Goal: Transaction & Acquisition: Purchase product/service

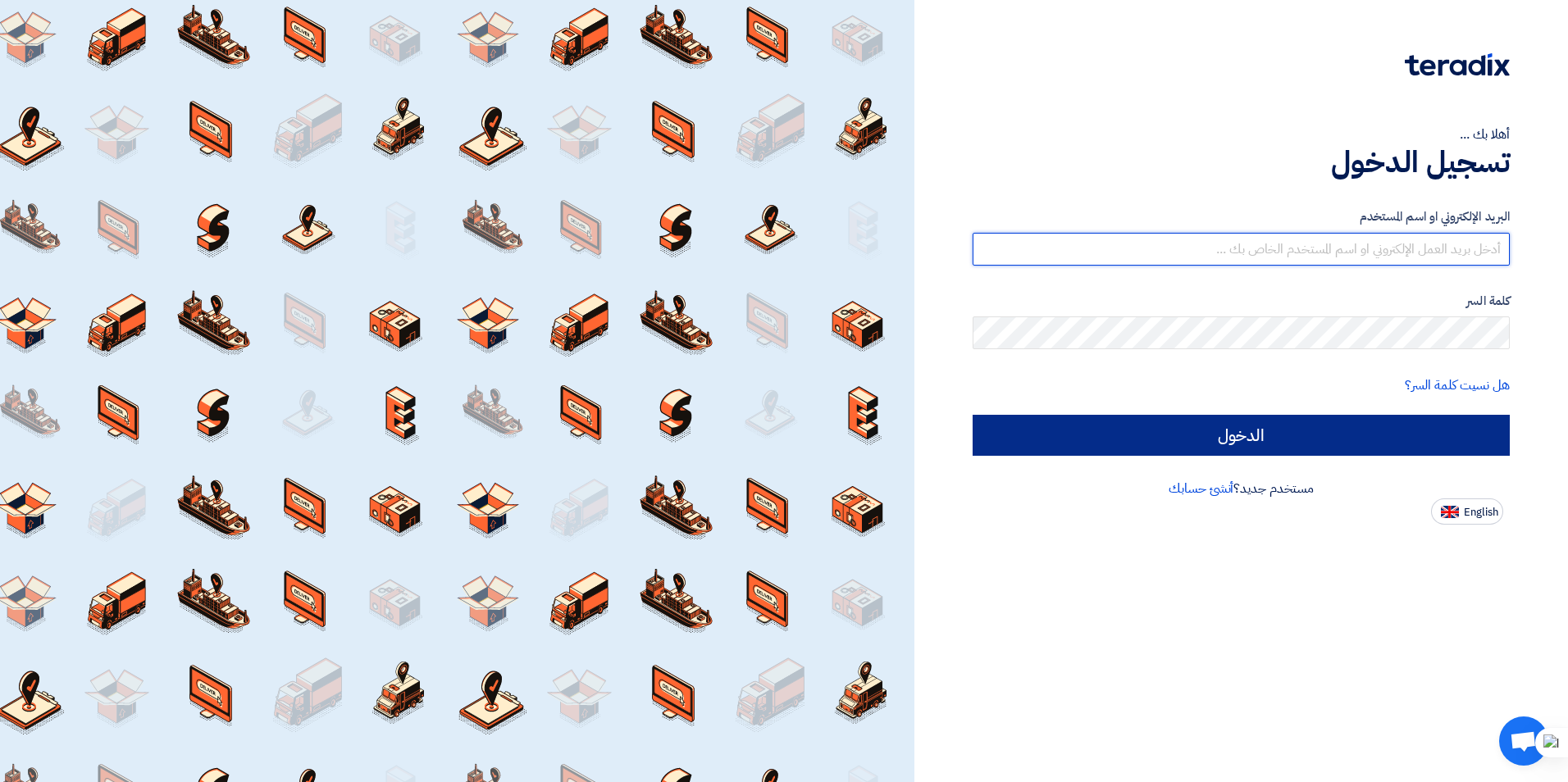
type input "[EMAIL_ADDRESS][DOMAIN_NAME]"
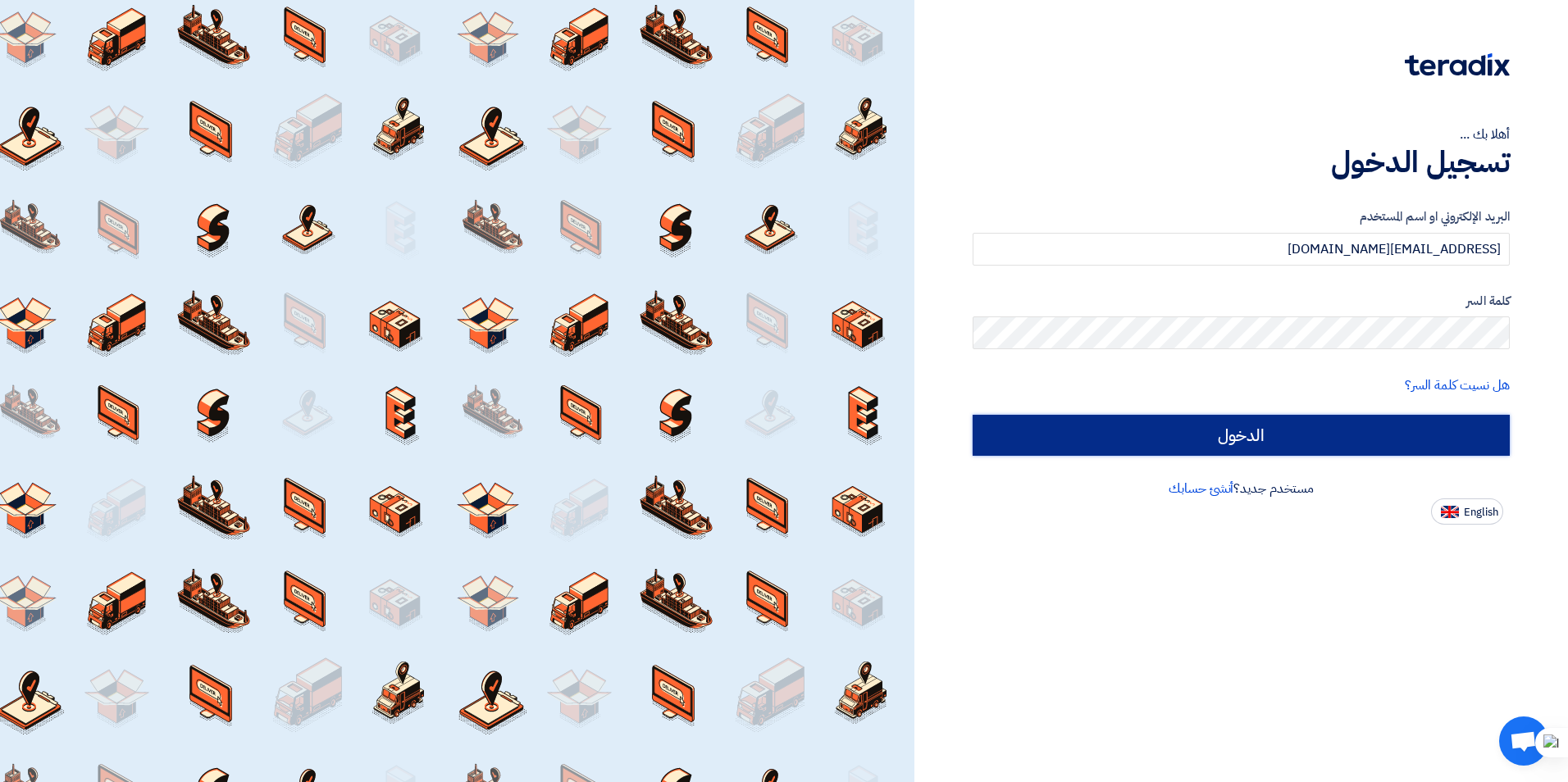
click at [754, 446] on input "الدخول" at bounding box center [1241, 435] width 537 height 41
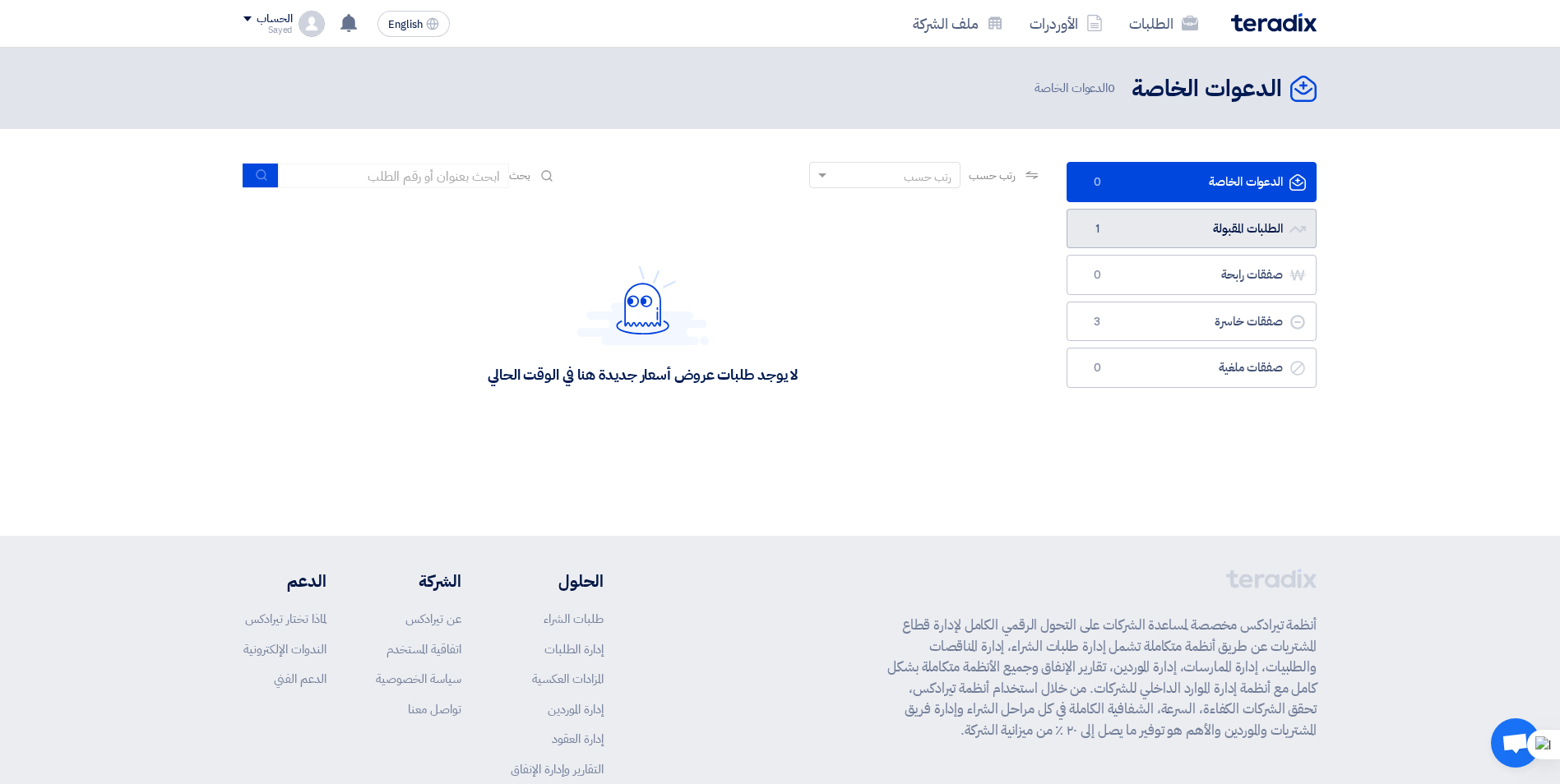
click at [757, 223] on link "الطلبات المقبولة الطلبات المقبولة 1" at bounding box center [1192, 229] width 250 height 40
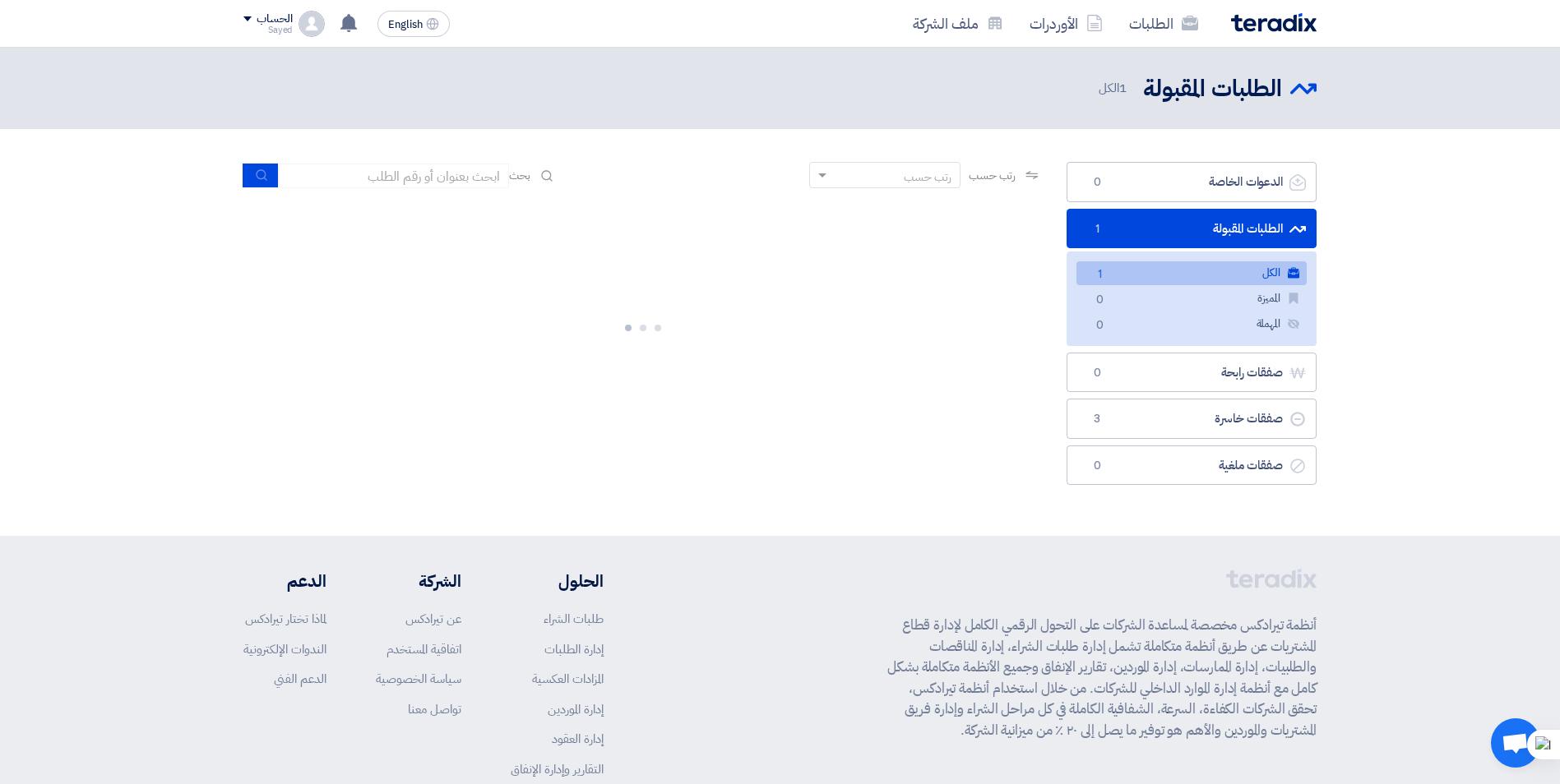
click at [757, 273] on link "الكل الكل 1" at bounding box center [1191, 273] width 230 height 24
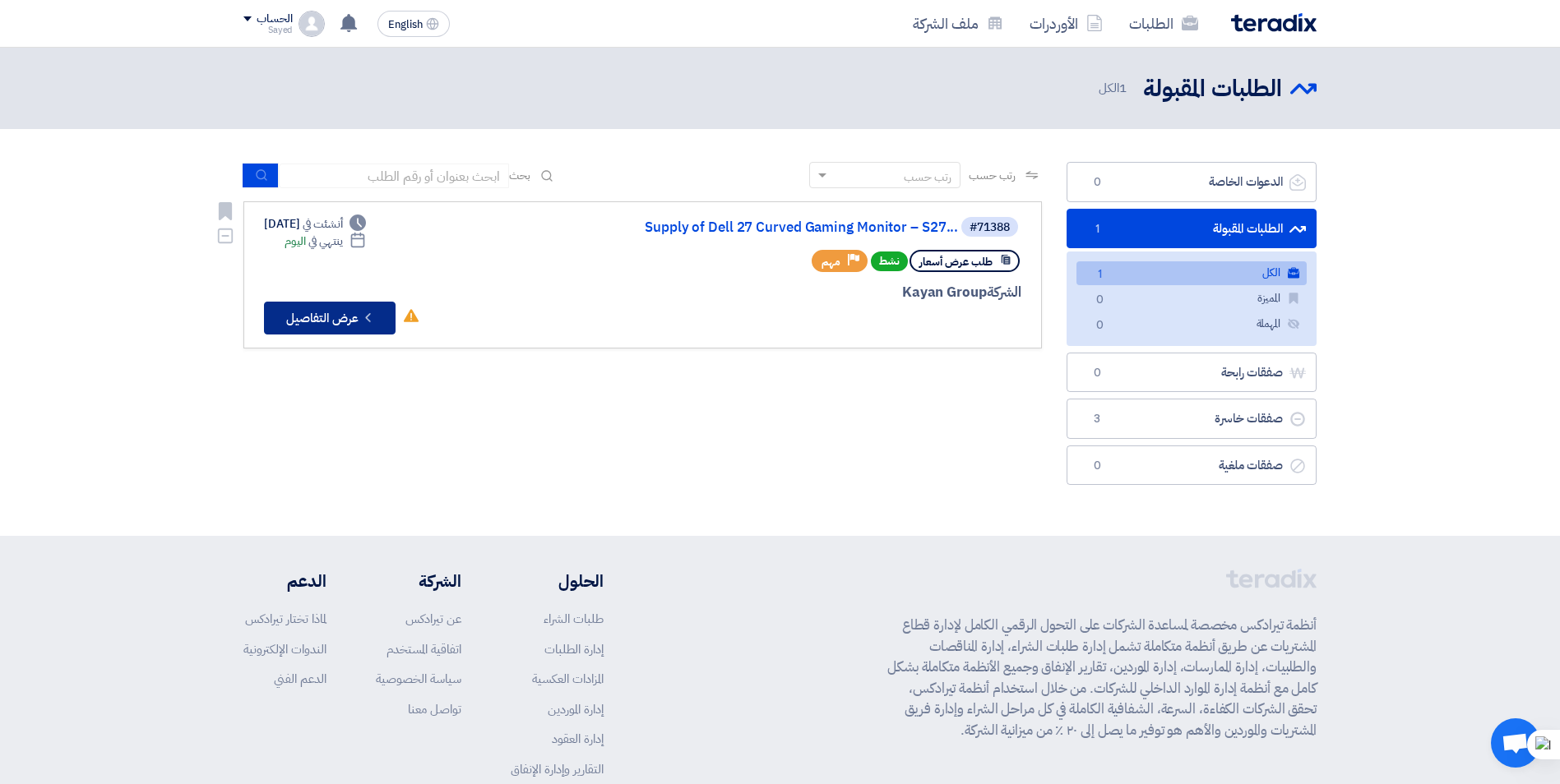
click at [357, 322] on button "Check details عرض التفاصيل" at bounding box center [330, 318] width 132 height 32
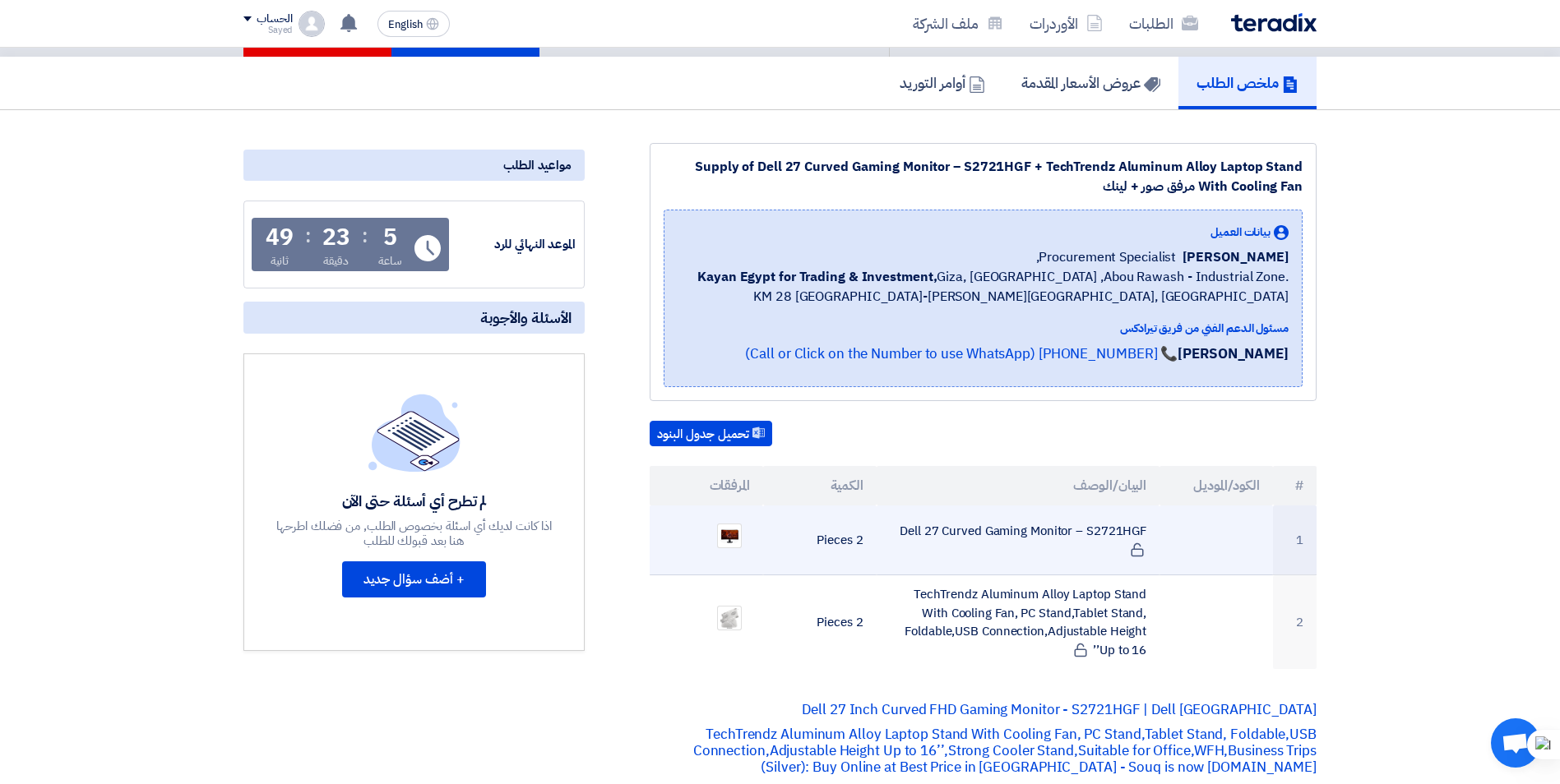
scroll to position [164, 0]
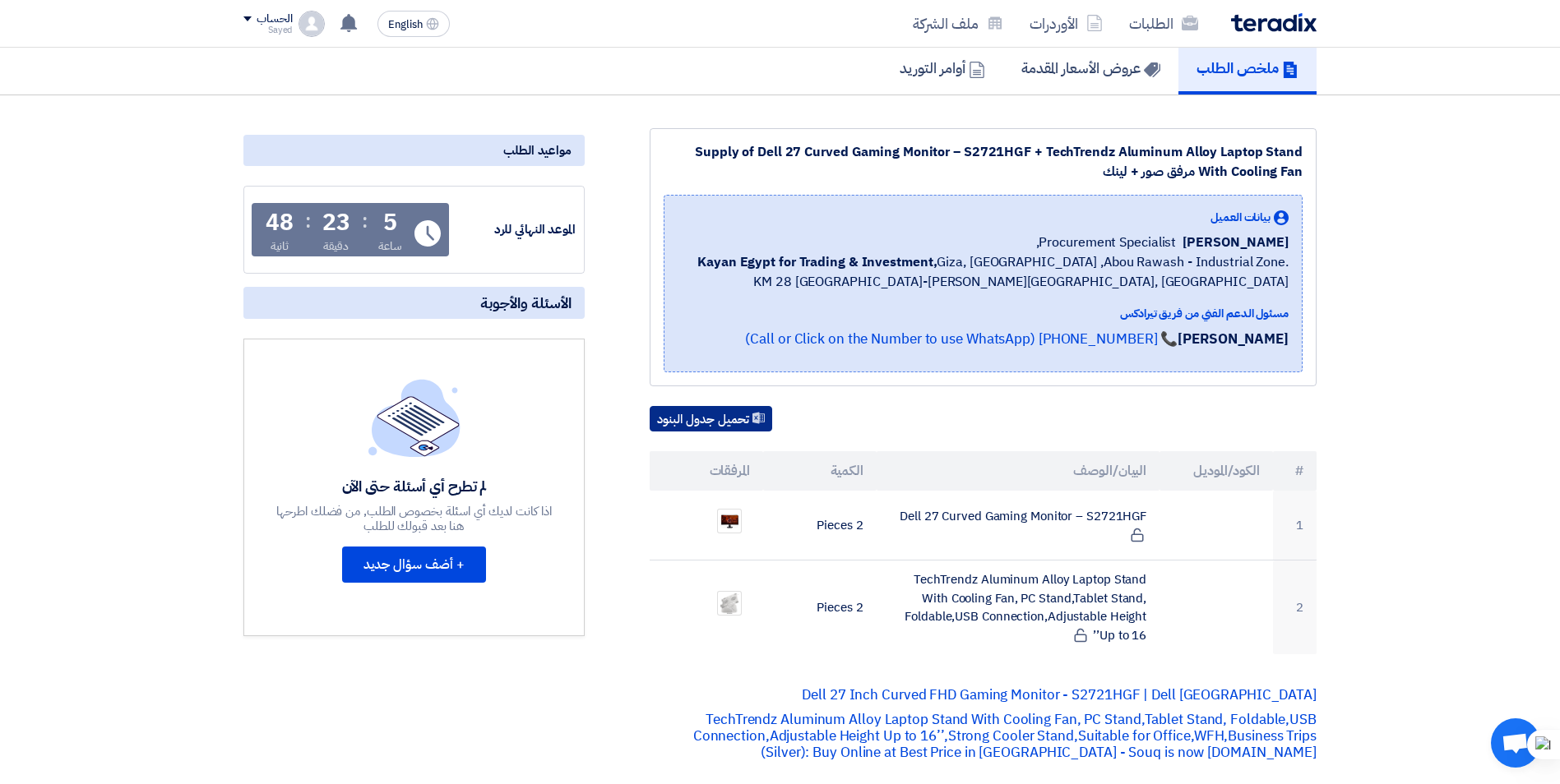
click at [713, 409] on button "تحميل جدول البنود" at bounding box center [711, 419] width 122 height 27
click at [757, 436] on div "تحميل جدول البنود # الكود/الموديل البيان/الوصف الكمية المرفقات 1 Dell 27 Curved…" at bounding box center [983, 530] width 667 height 249
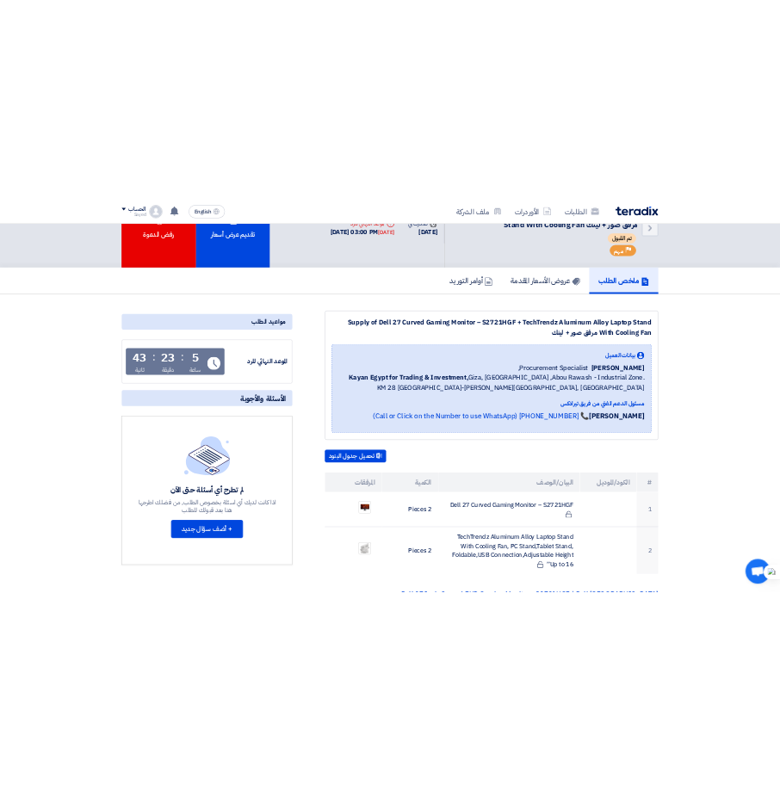
scroll to position [0, 0]
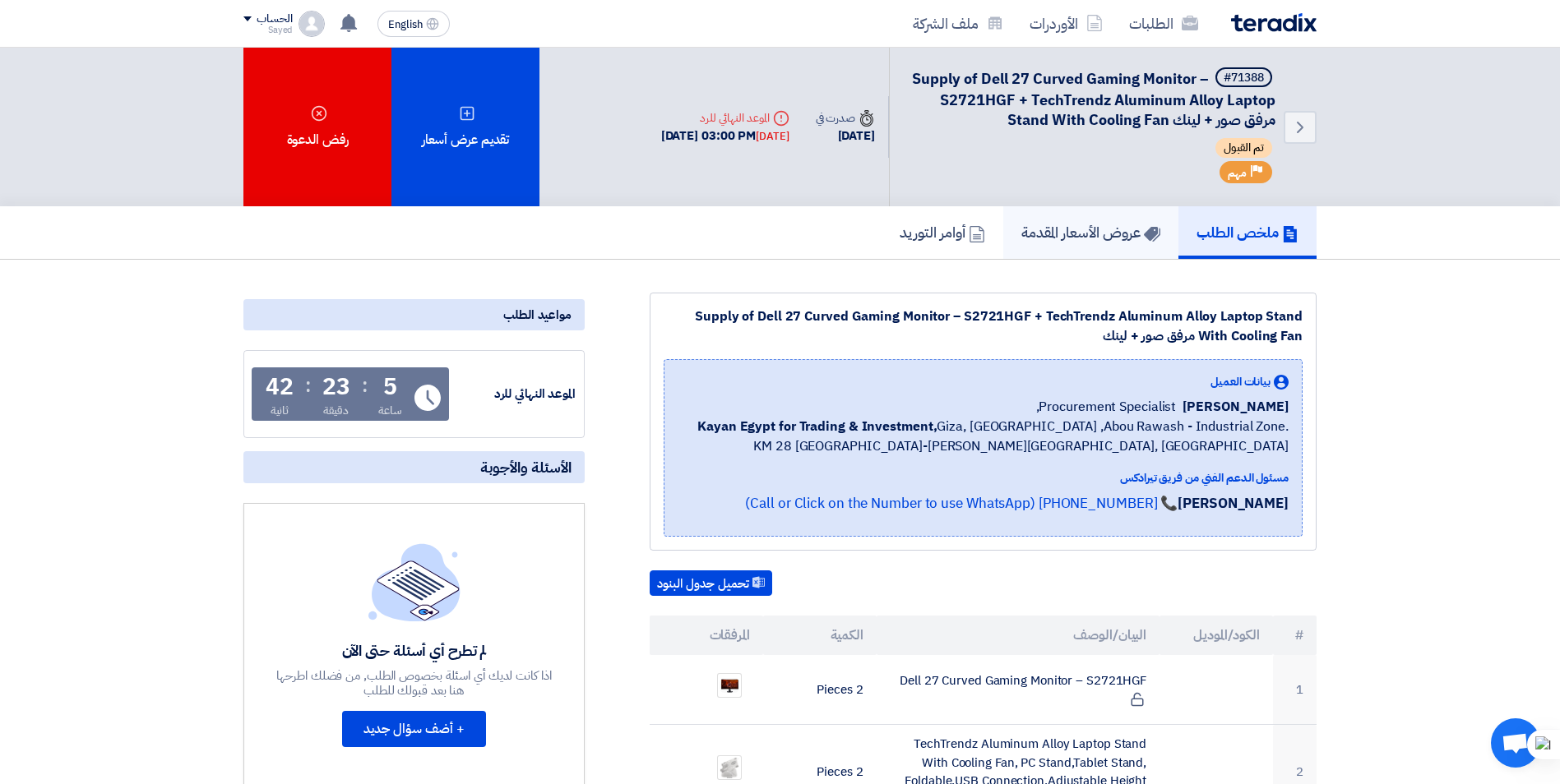
click at [757, 232] on h5 "عروض الأسعار المقدمة" at bounding box center [1090, 232] width 139 height 19
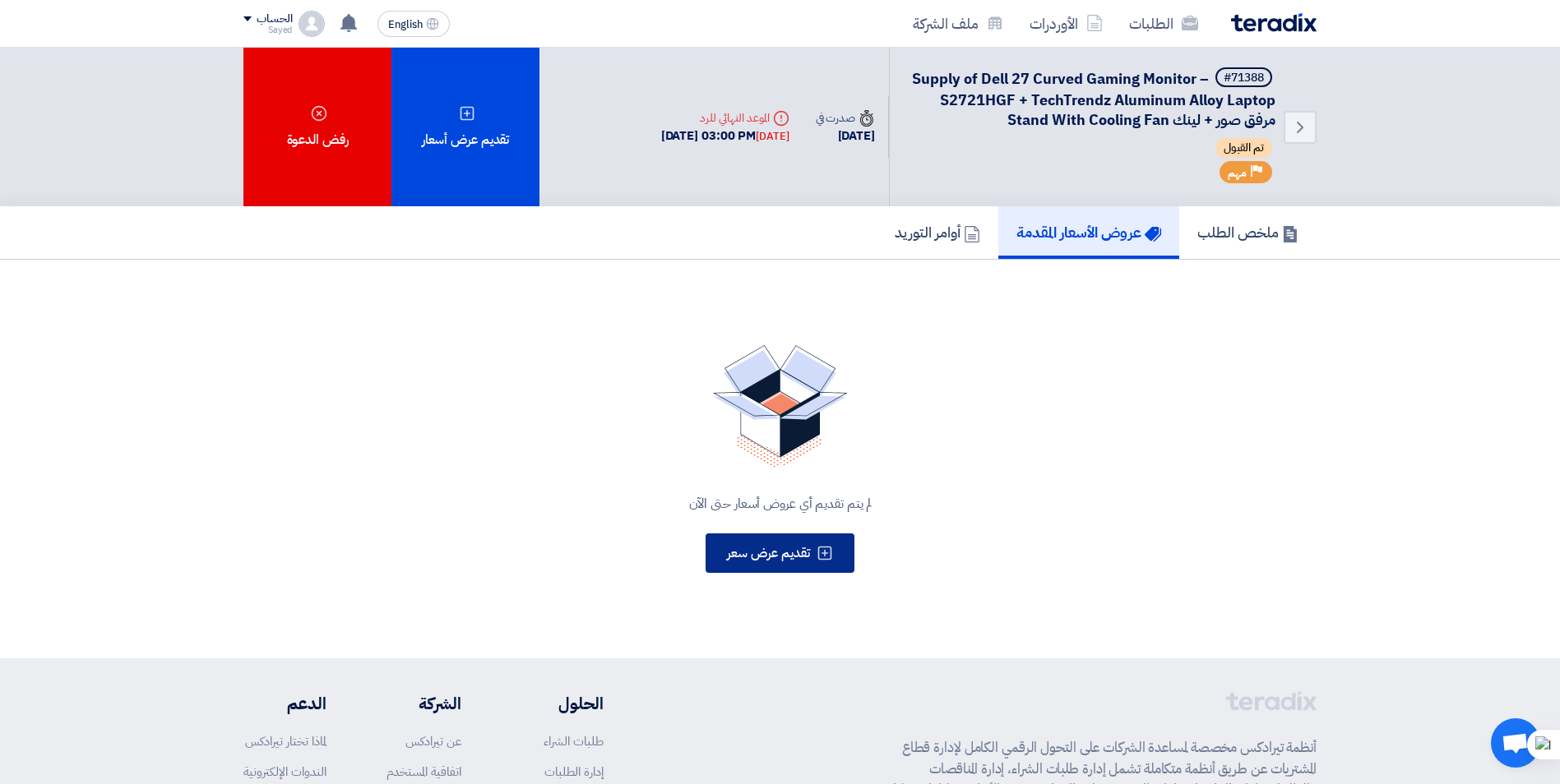
click at [757, 551] on button "تقديم عرض سعر" at bounding box center [780, 553] width 149 height 39
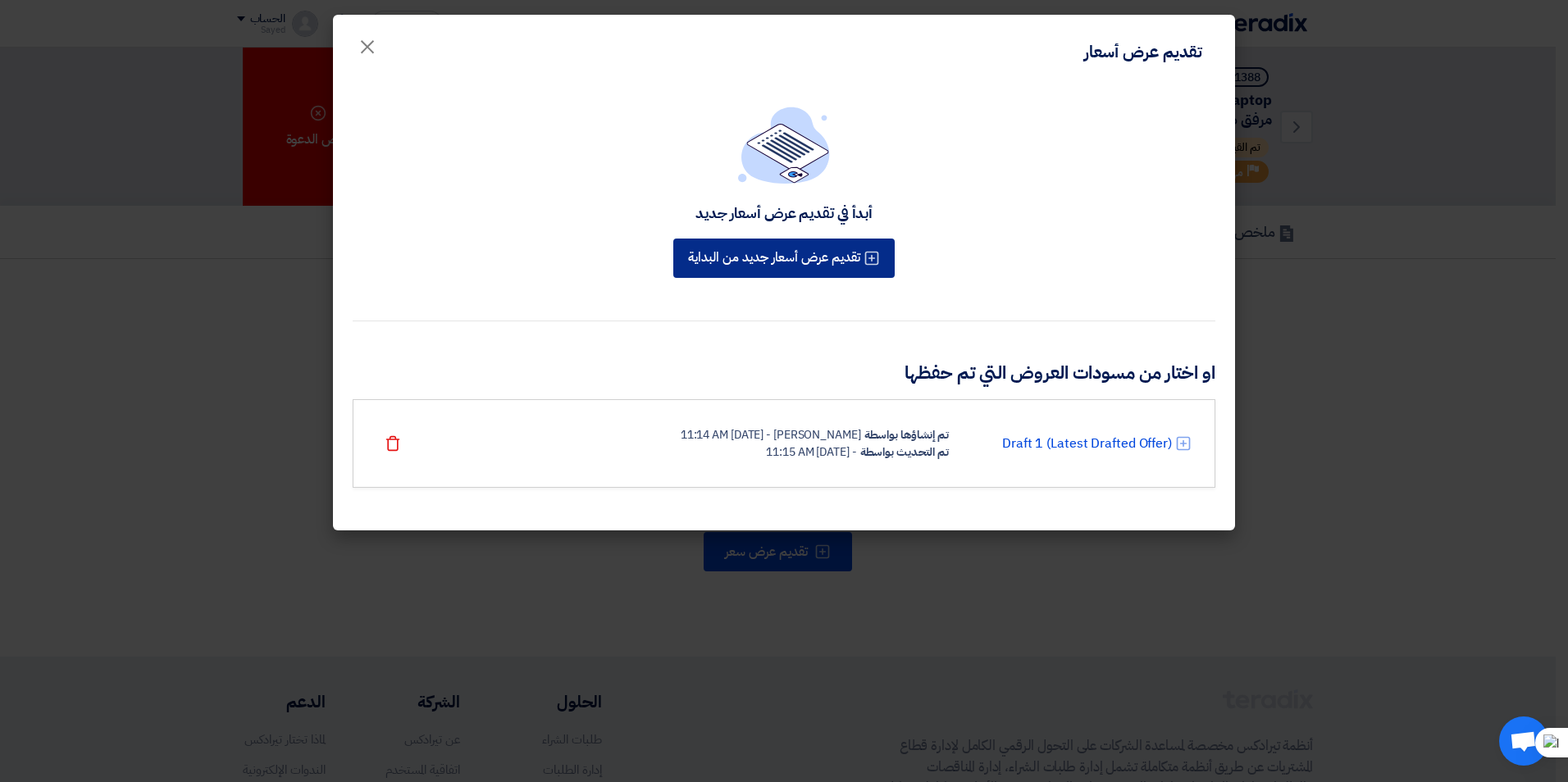
click at [754, 251] on button "تقديم عرض أسعار جديد من البداية" at bounding box center [784, 258] width 221 height 39
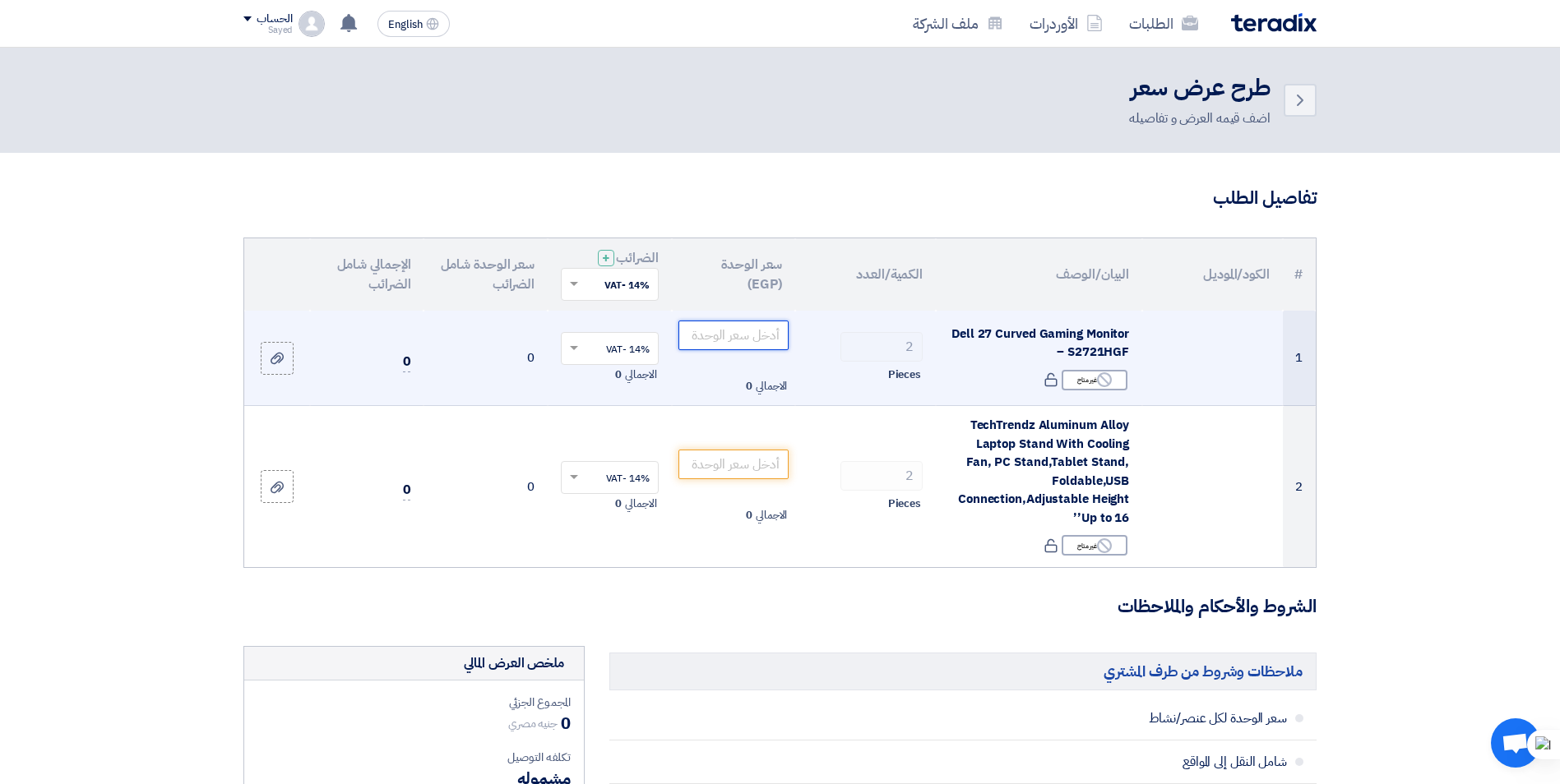
click at [725, 336] on input "number" at bounding box center [734, 335] width 111 height 30
click at [757, 383] on div "Reject غير متاح" at bounding box center [1094, 380] width 66 height 21
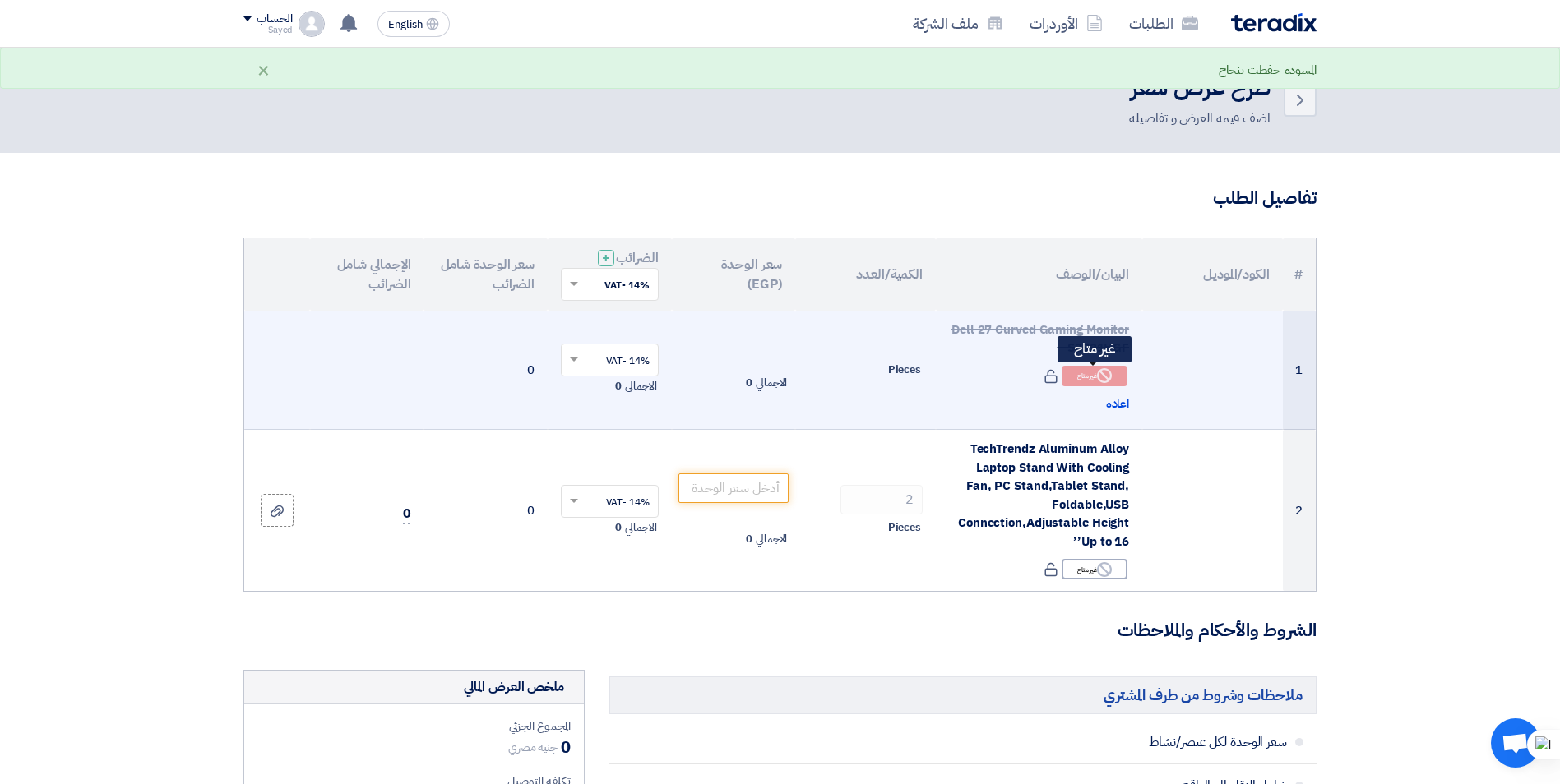
click at [757, 383] on div "Reject غير متاح" at bounding box center [1094, 376] width 66 height 21
click at [757, 405] on span "اعاده" at bounding box center [1118, 404] width 24 height 19
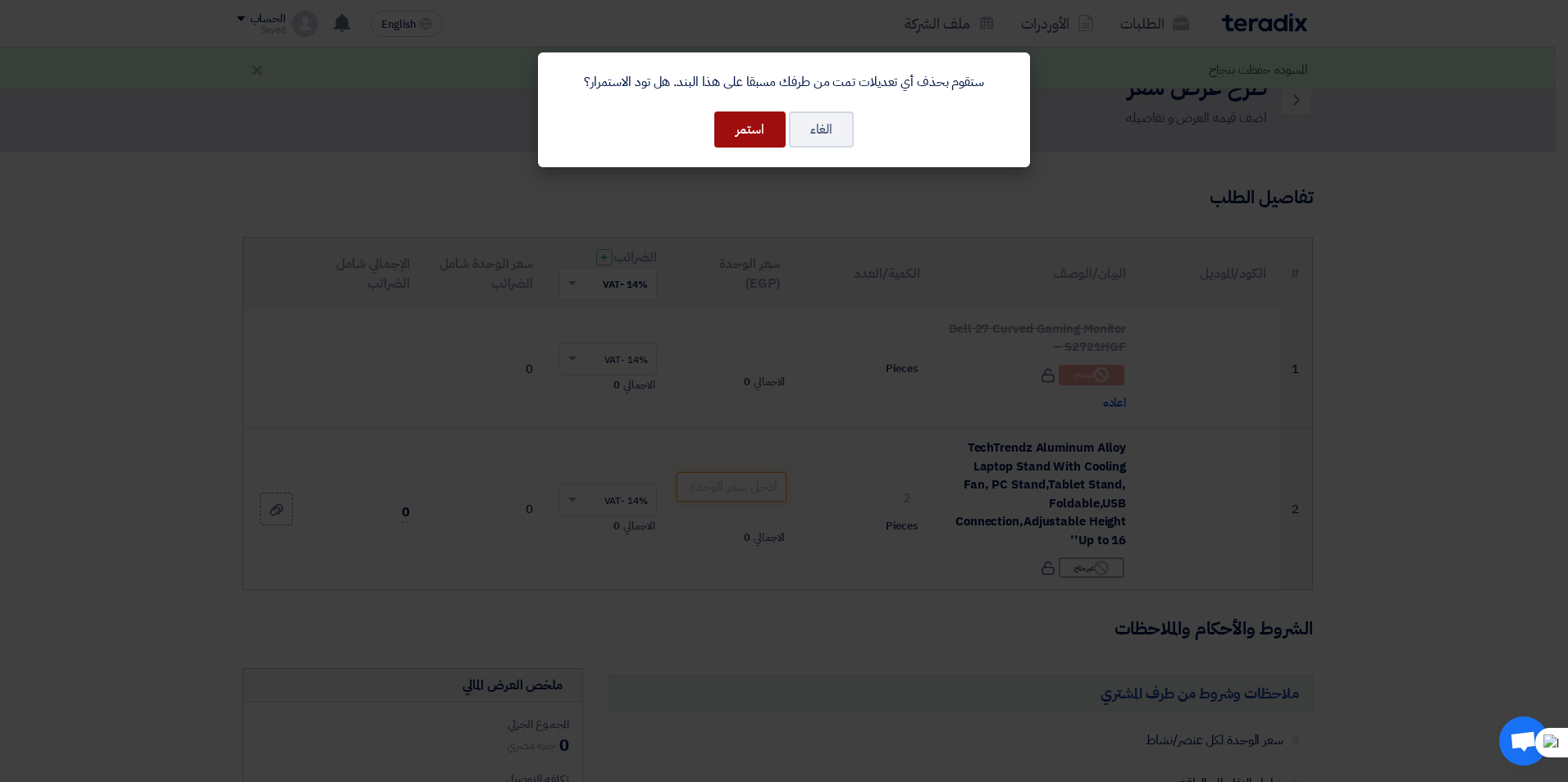
click at [754, 137] on button "استمر" at bounding box center [750, 130] width 71 height 36
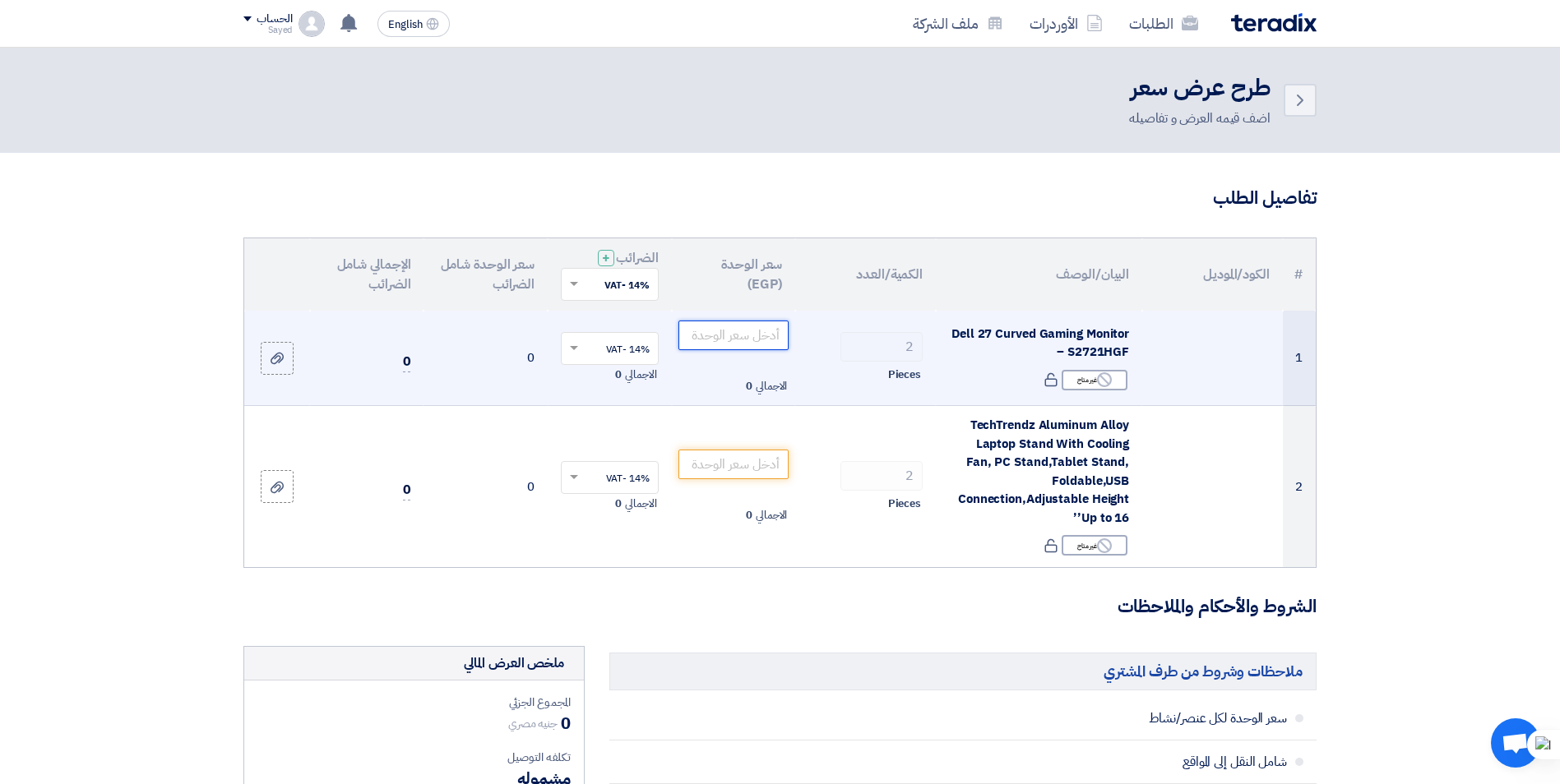
click at [737, 336] on input "number" at bounding box center [734, 335] width 111 height 30
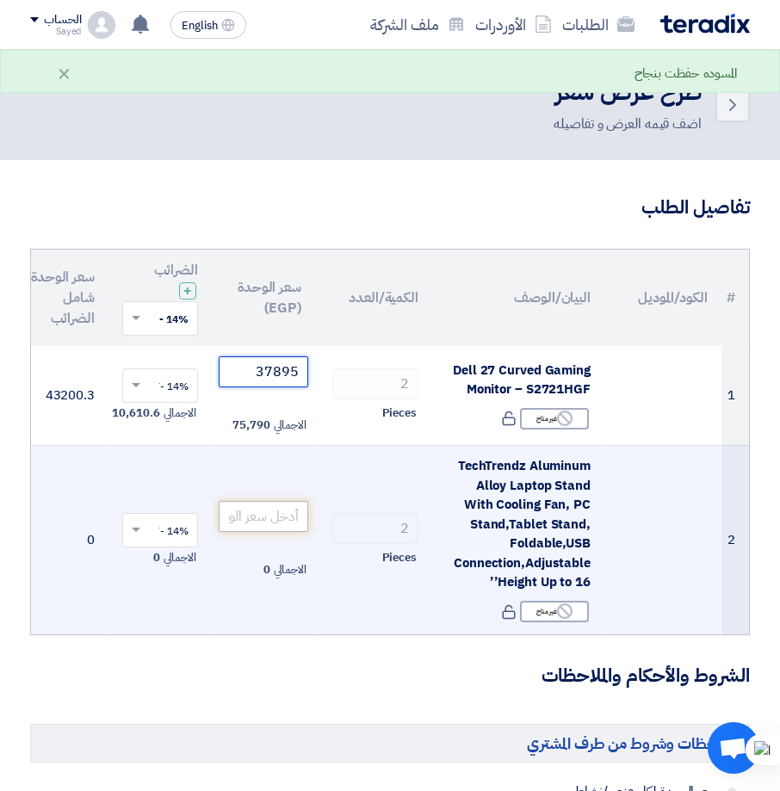
type input "37895"
click at [290, 513] on input "number" at bounding box center [264, 516] width 90 height 31
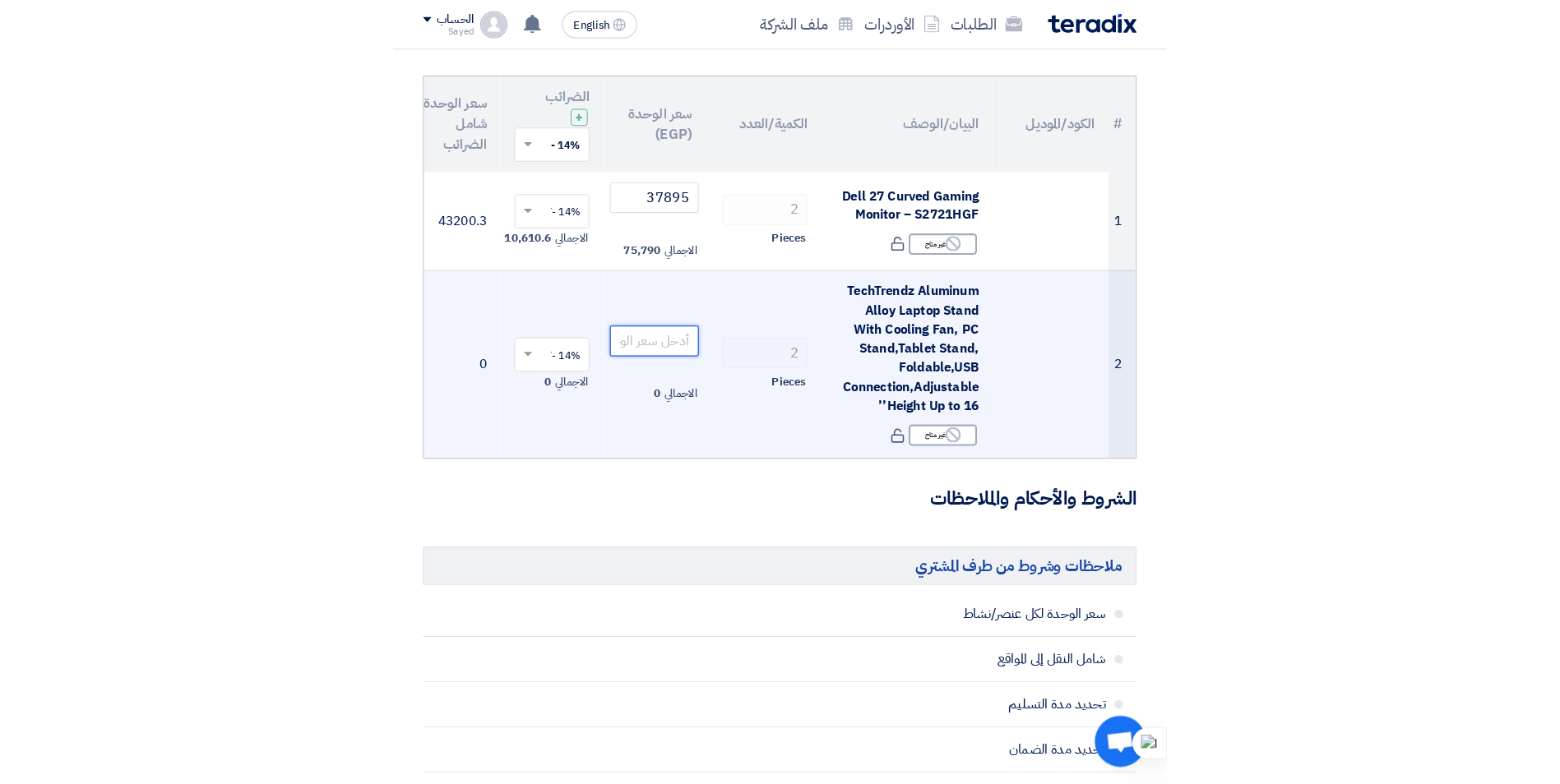
scroll to position [246, 0]
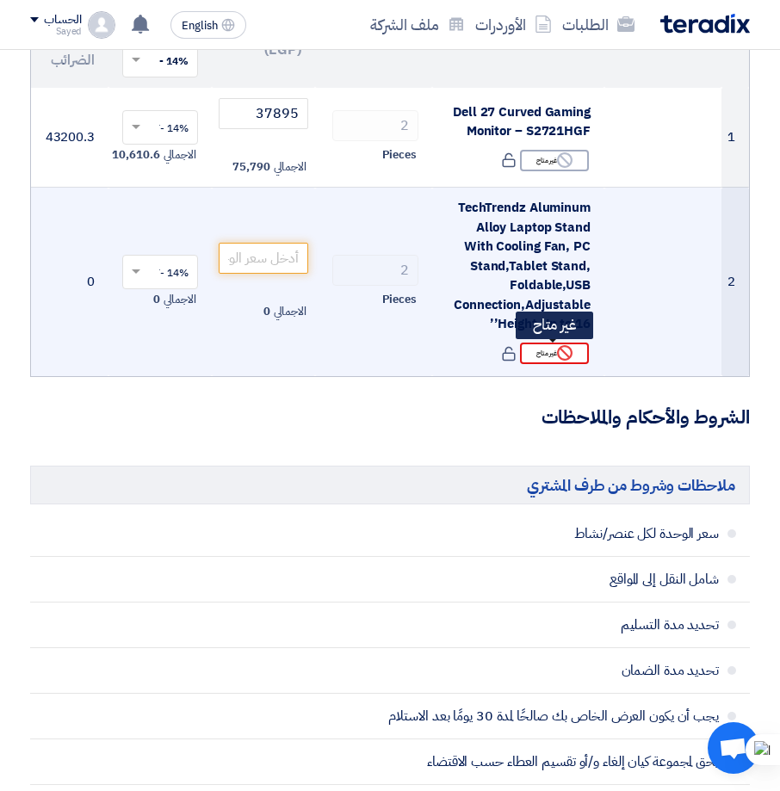
click at [531, 356] on div "Reject غير متاح" at bounding box center [554, 354] width 69 height 22
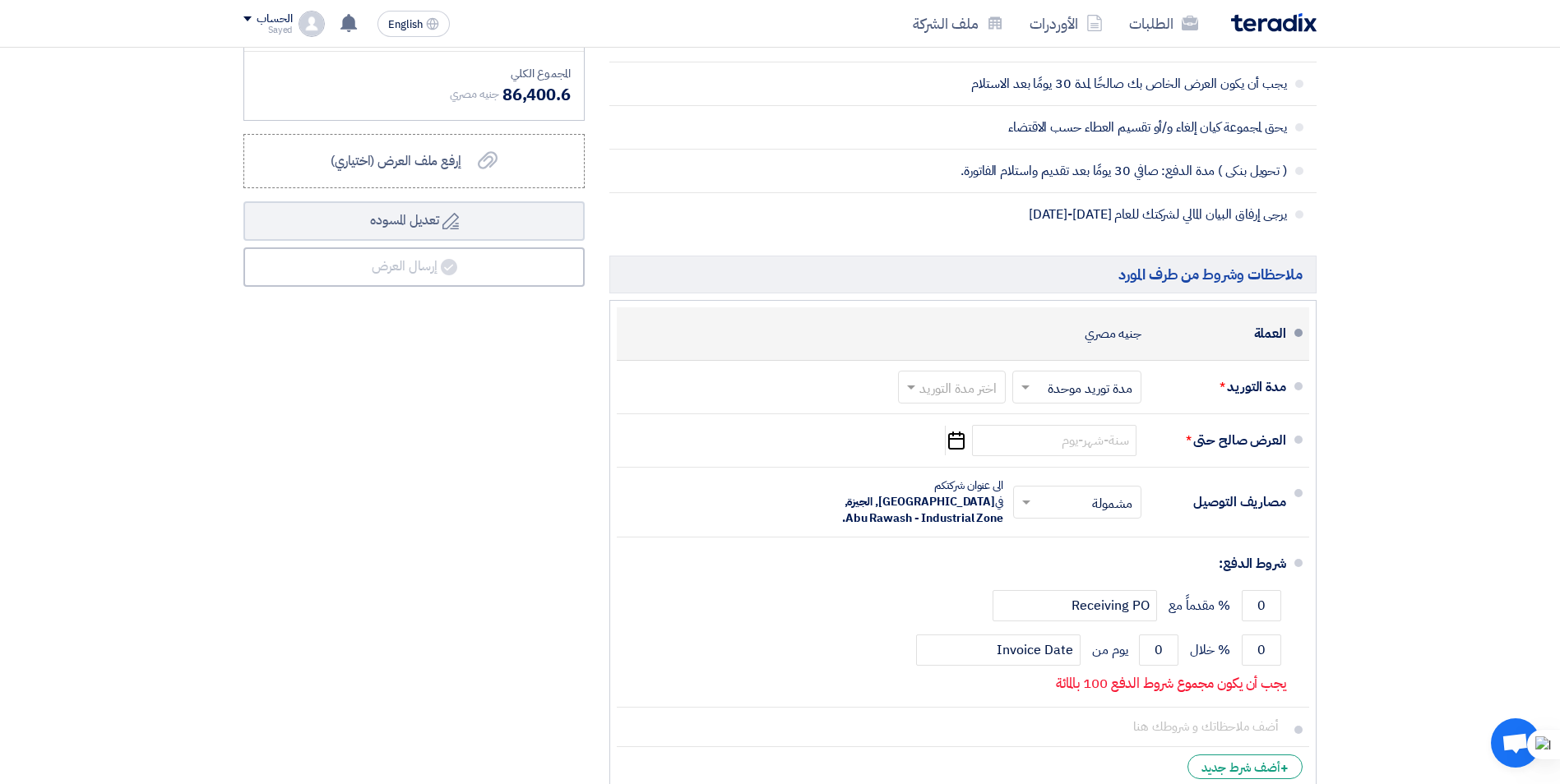
scroll to position [904, 0]
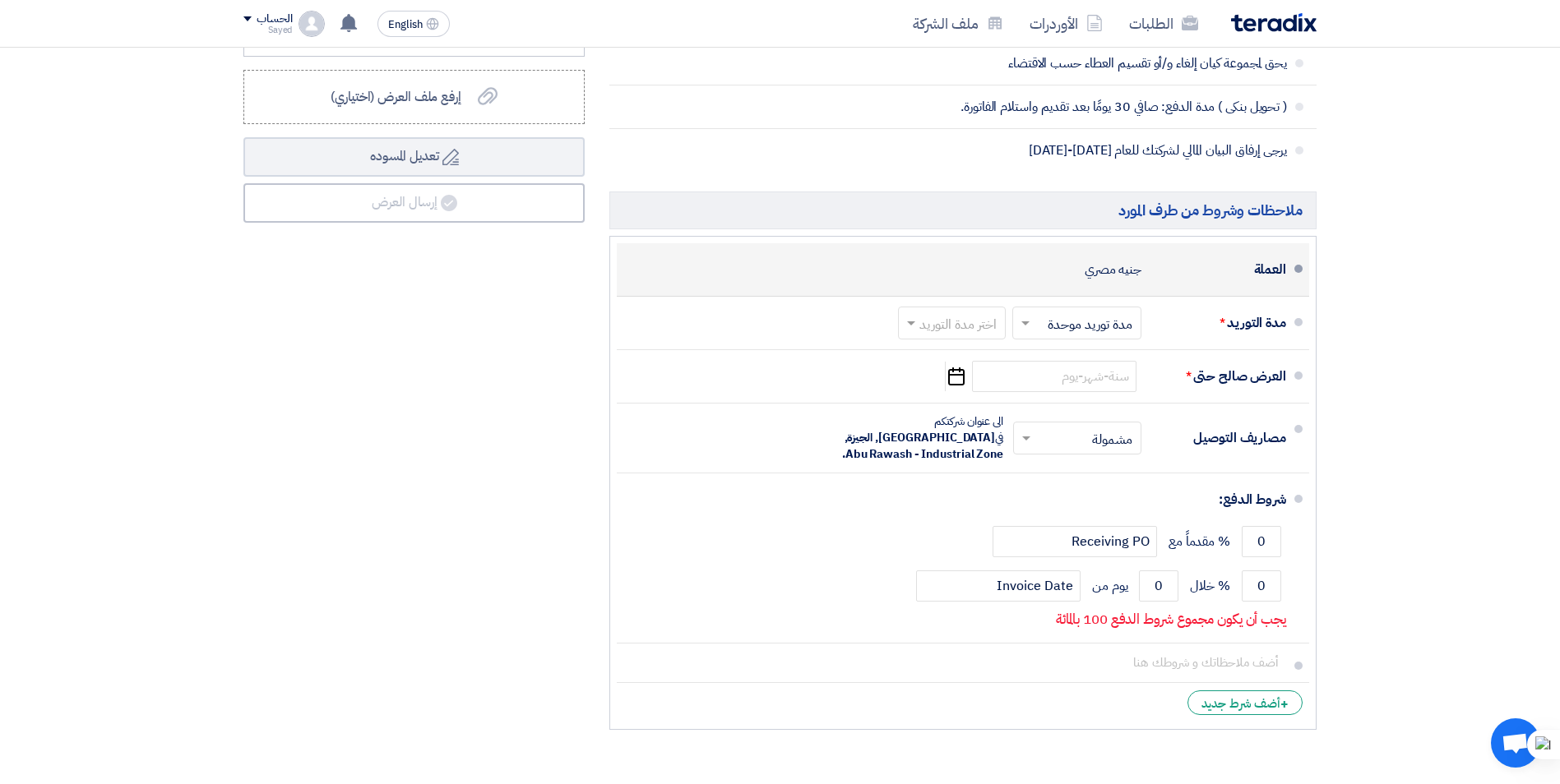
click at [757, 265] on span at bounding box center [1298, 268] width 9 height 9
click at [757, 269] on span at bounding box center [1298, 268] width 9 height 9
click at [757, 268] on div "جنيه مصري" at bounding box center [1112, 269] width 56 height 32
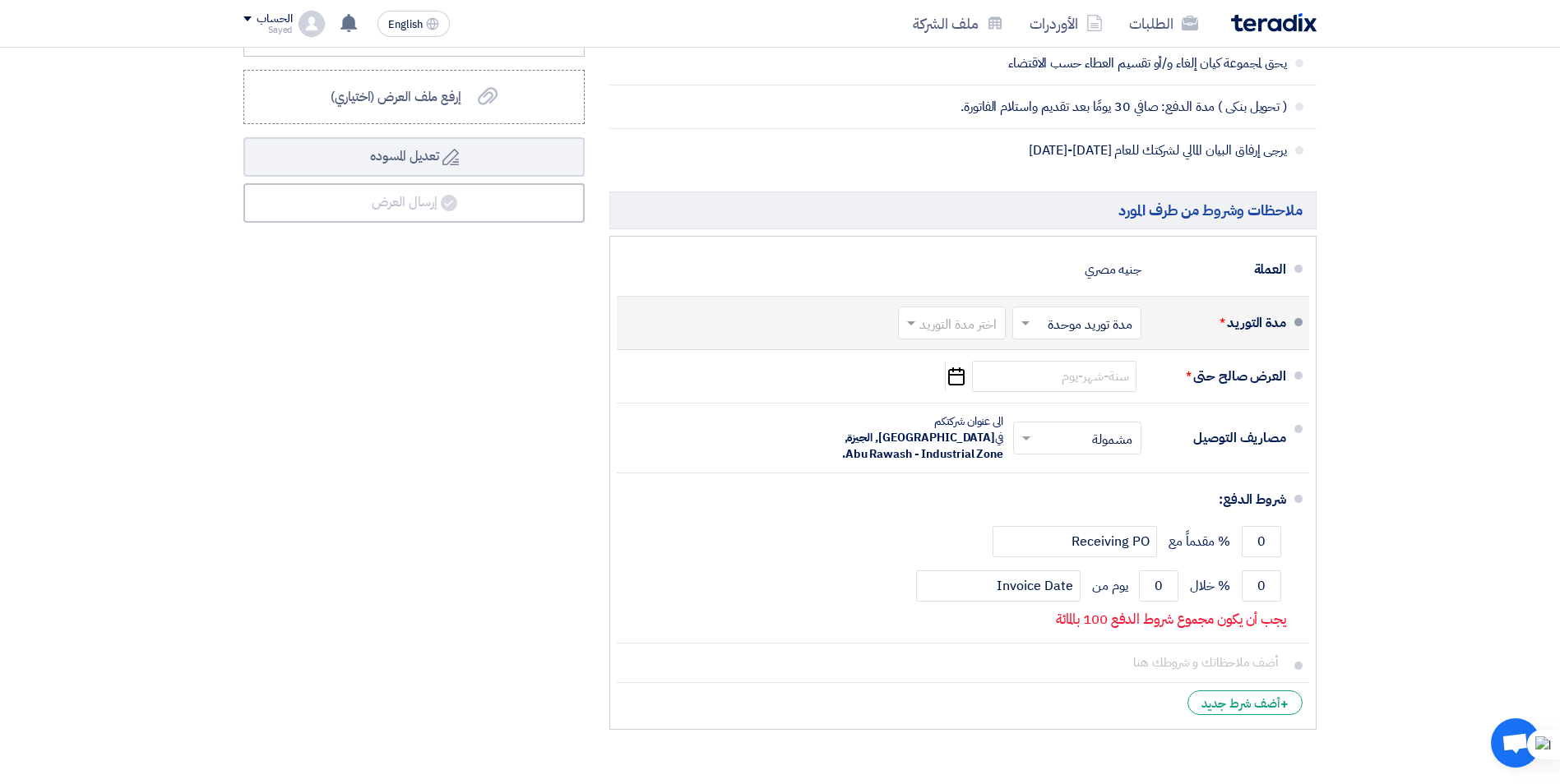
click at [757, 320] on input "text" at bounding box center [1074, 324] width 121 height 24
click at [757, 328] on input "text" at bounding box center [949, 324] width 99 height 24
click at [757, 366] on span "(1-2) أيام" at bounding box center [974, 358] width 51 height 20
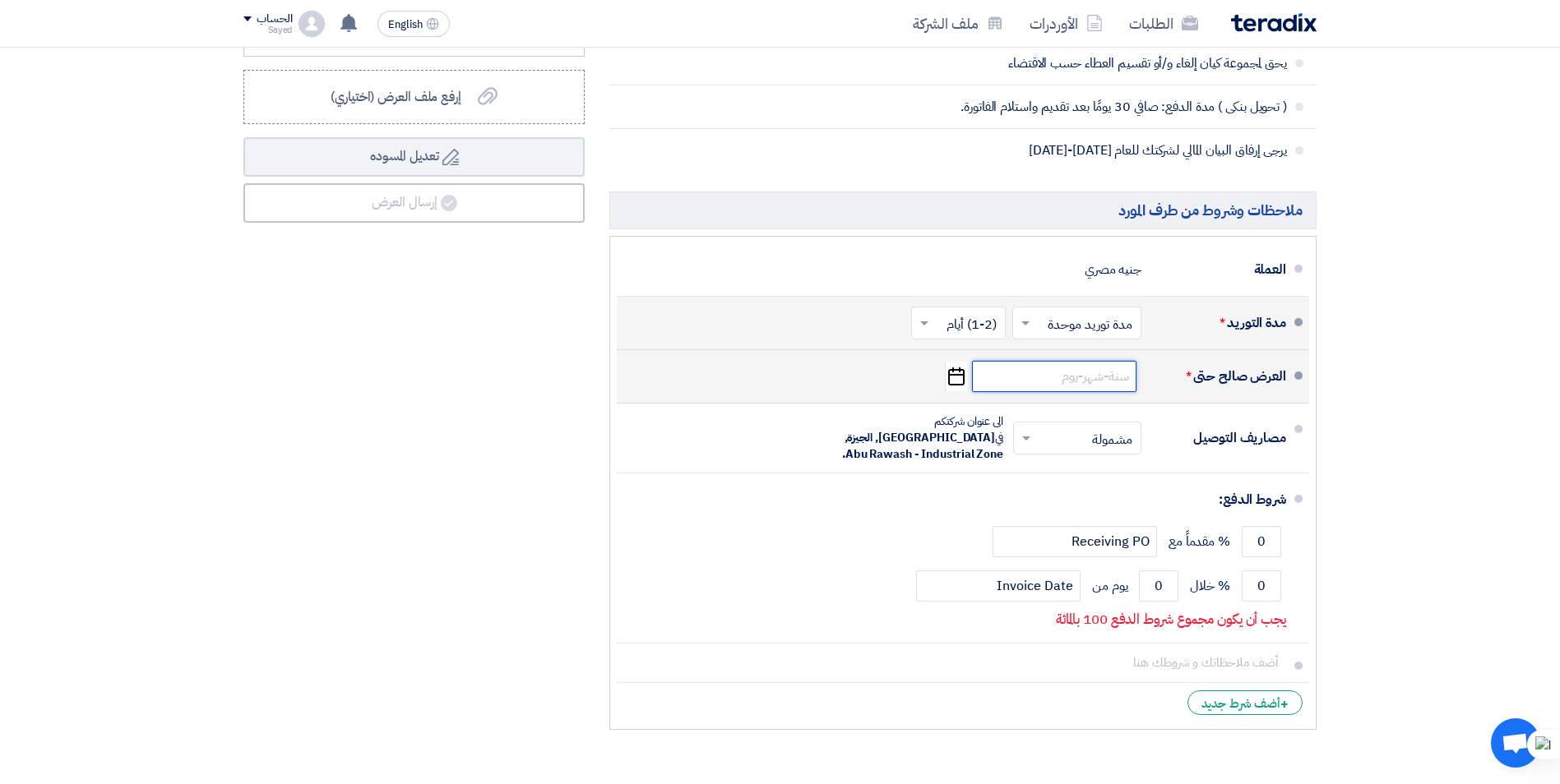
click at [757, 388] on input at bounding box center [1055, 376] width 164 height 32
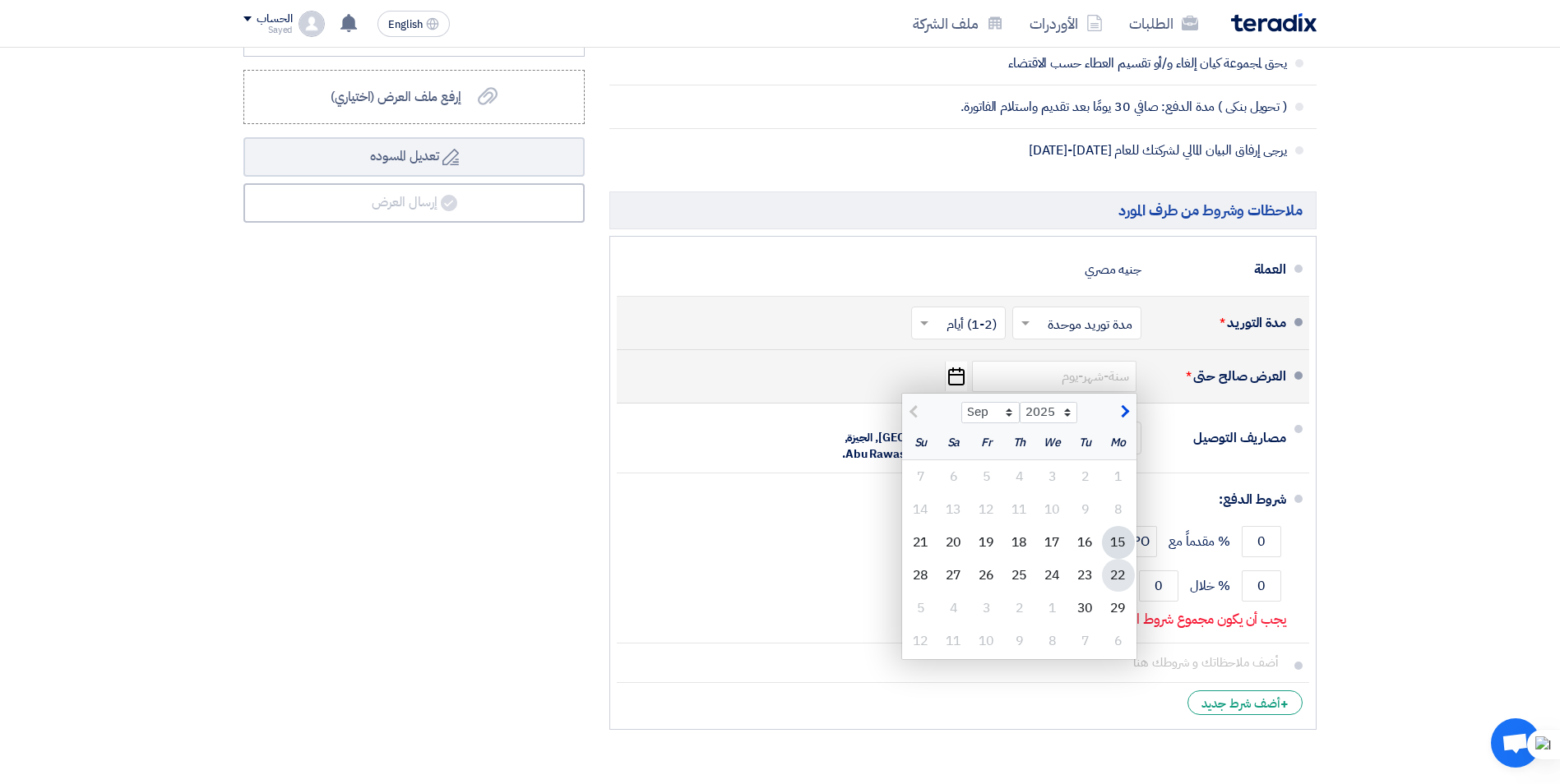
click at [757, 579] on div "22" at bounding box center [1119, 575] width 32 height 32
type input "[DATE]"
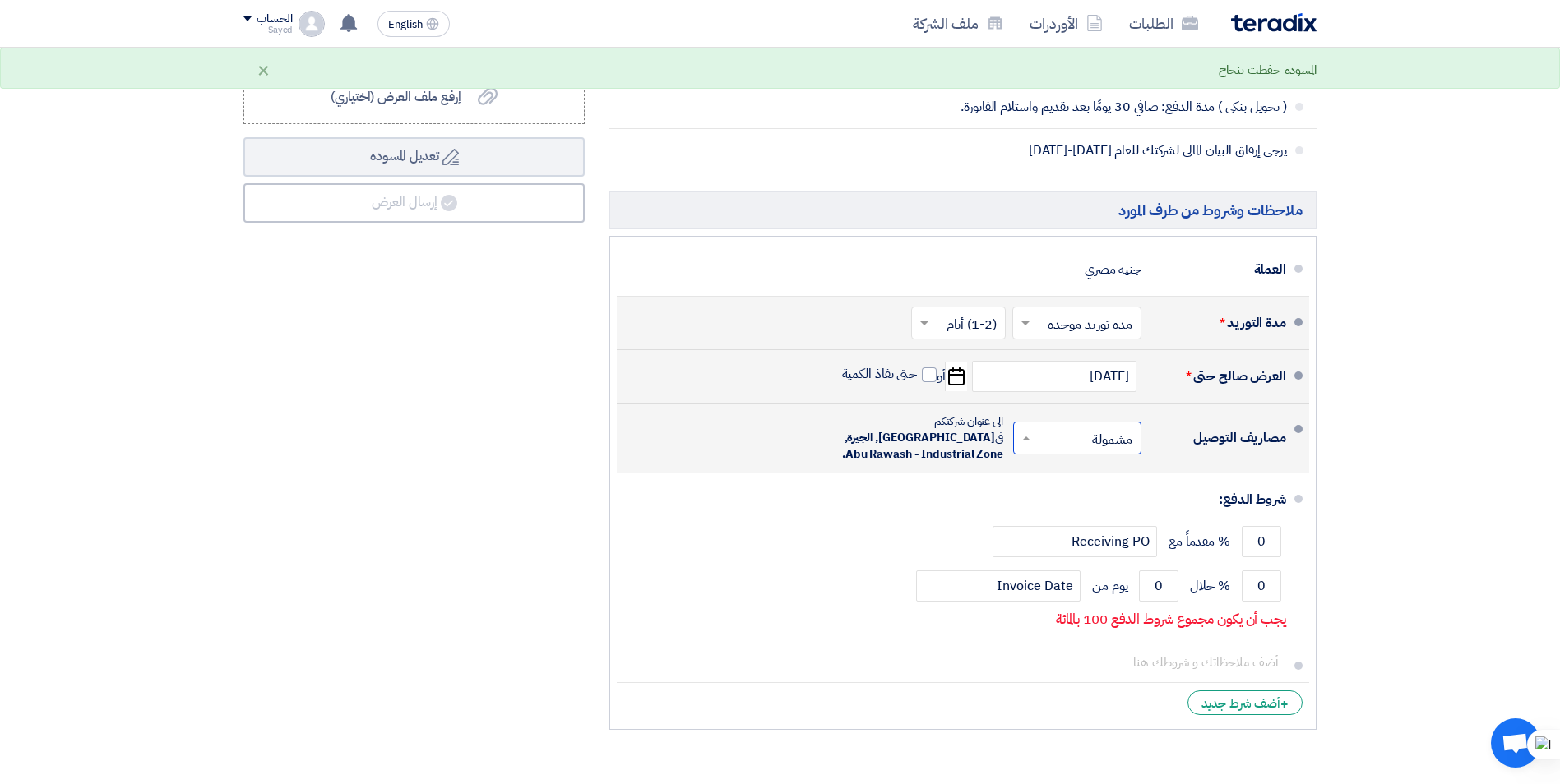
click at [757, 428] on input "text" at bounding box center [1074, 439] width 120 height 24
click at [757, 473] on div "مشمولة" at bounding box center [1080, 474] width 127 height 31
click at [757, 383] on span "حتى نفاذ الكمية" at bounding box center [890, 376] width 96 height 21
click at [757, 372] on span at bounding box center [929, 374] width 14 height 14
click at [757, 372] on input "حتى نفاذ الكمية" at bounding box center [878, 381] width 79 height 32
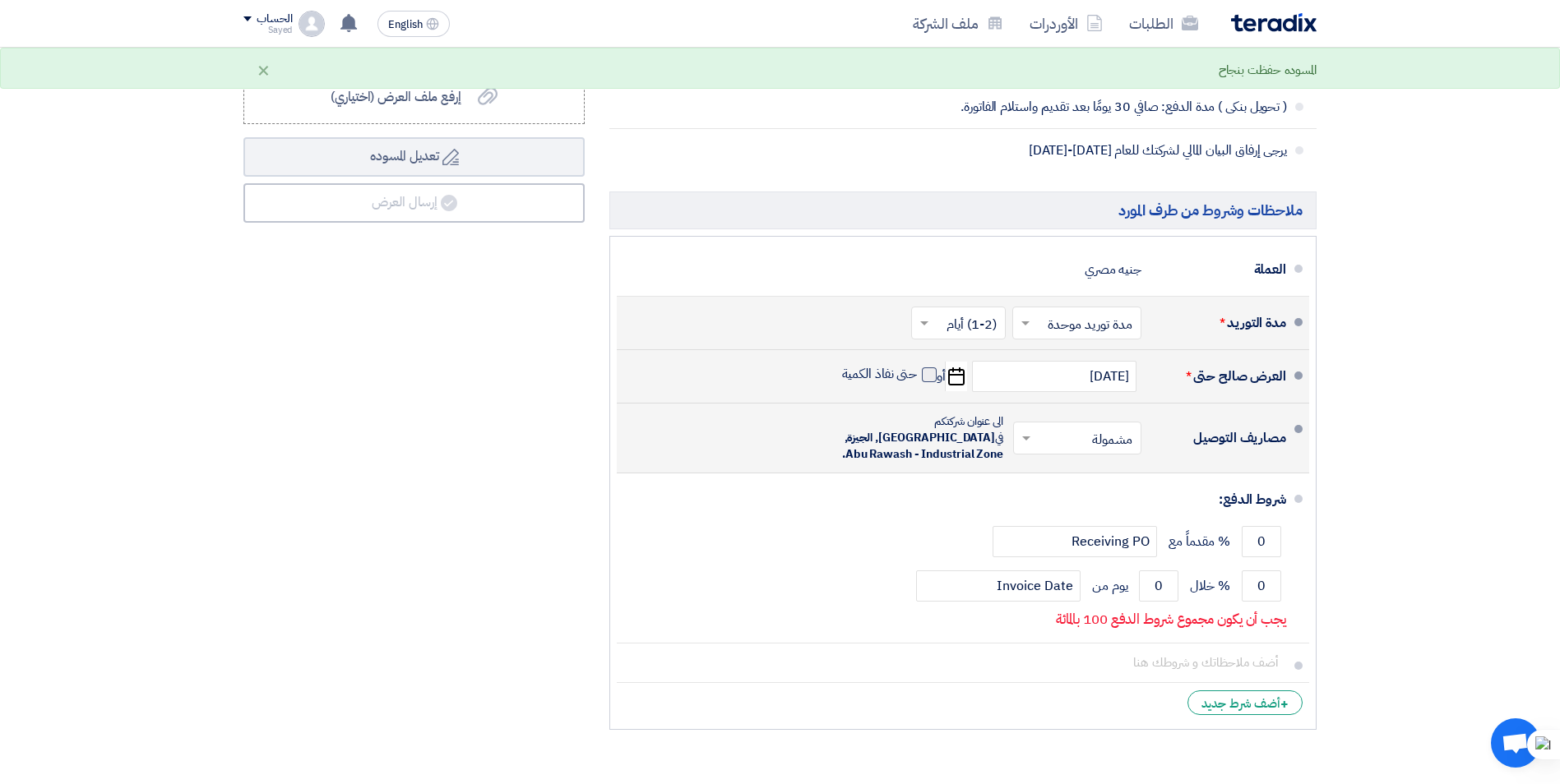
checkbox input "true"
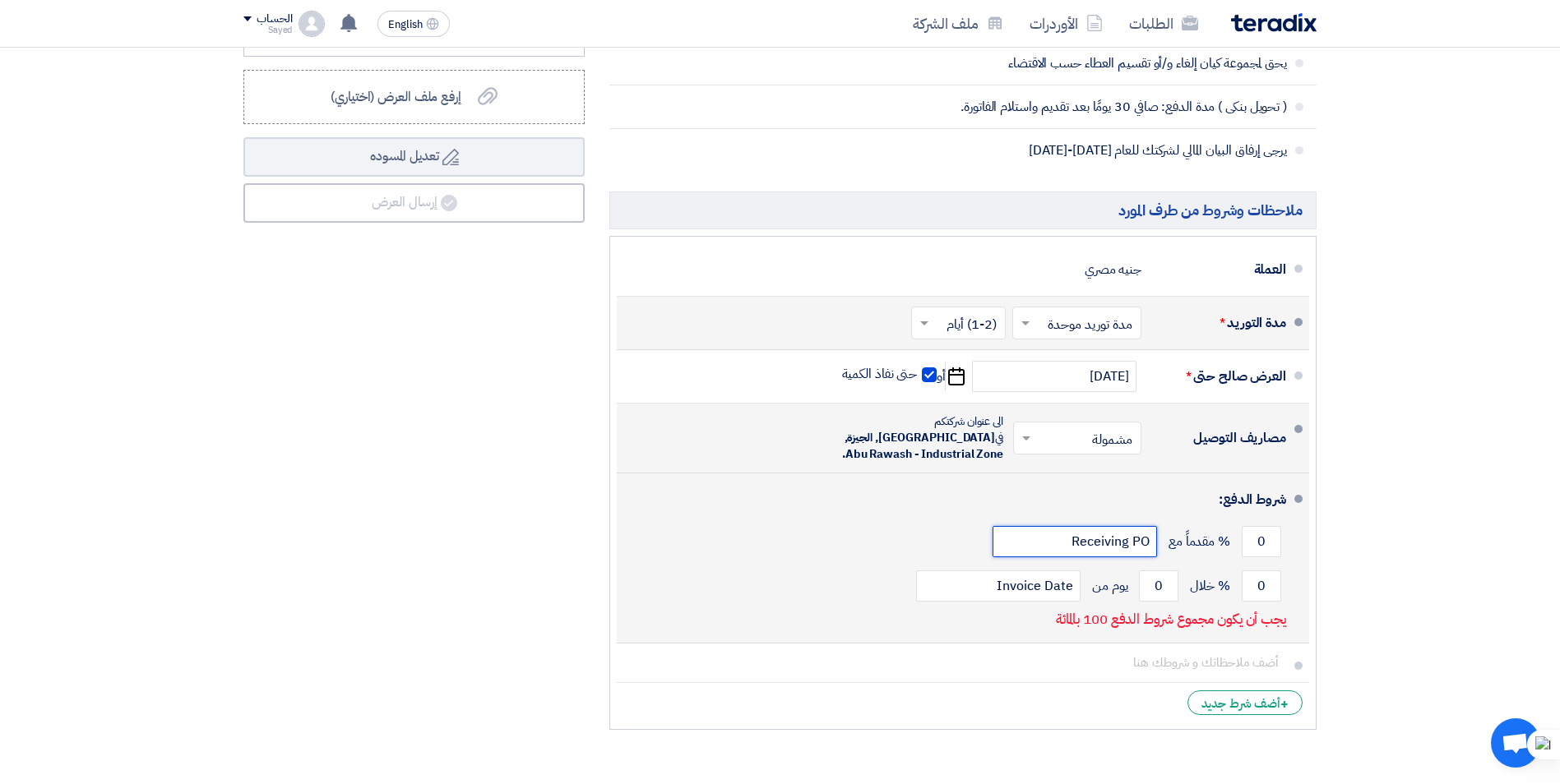
click at [757, 535] on input "Receiving PO" at bounding box center [1075, 541] width 164 height 32
drag, startPoint x: 1049, startPoint y: 521, endPoint x: 1165, endPoint y: 524, distance: 116.0
click at [757, 524] on div "0 % مقدماً مع Receiving PO" at bounding box center [957, 541] width 656 height 44
click at [757, 527] on input "Receiving PO" at bounding box center [1075, 541] width 164 height 32
click at [757, 537] on input "0" at bounding box center [1261, 541] width 39 height 32
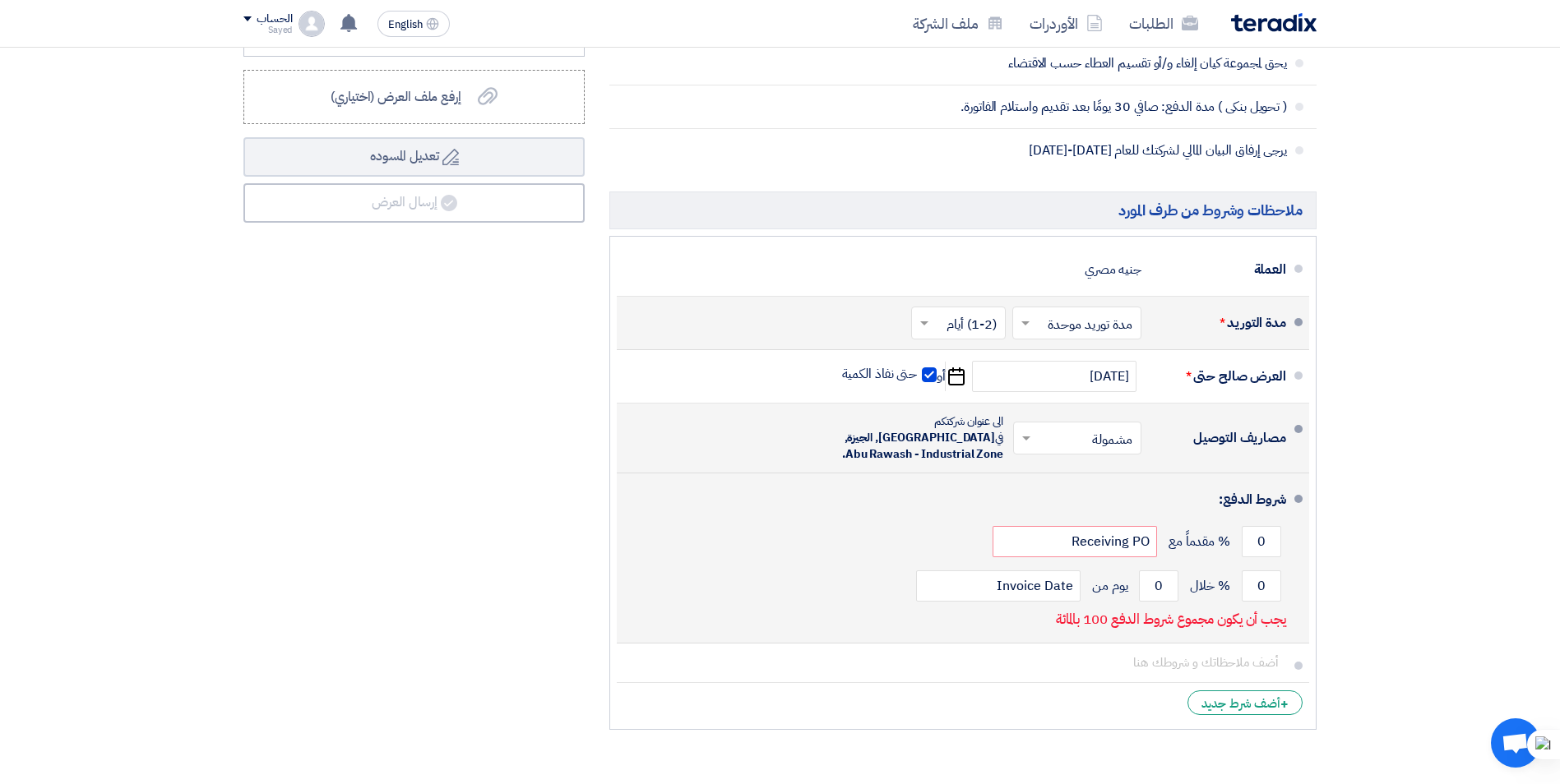
click at [757, 560] on li "شروط الدفع: 0 % مقدماً مع Receiving PO 0 % خلال 0 Invoice Date" at bounding box center [963, 559] width 693 height 170
drag, startPoint x: 1272, startPoint y: 573, endPoint x: 1256, endPoint y: 572, distance: 16.0
click at [757, 572] on input "0" at bounding box center [1261, 585] width 39 height 32
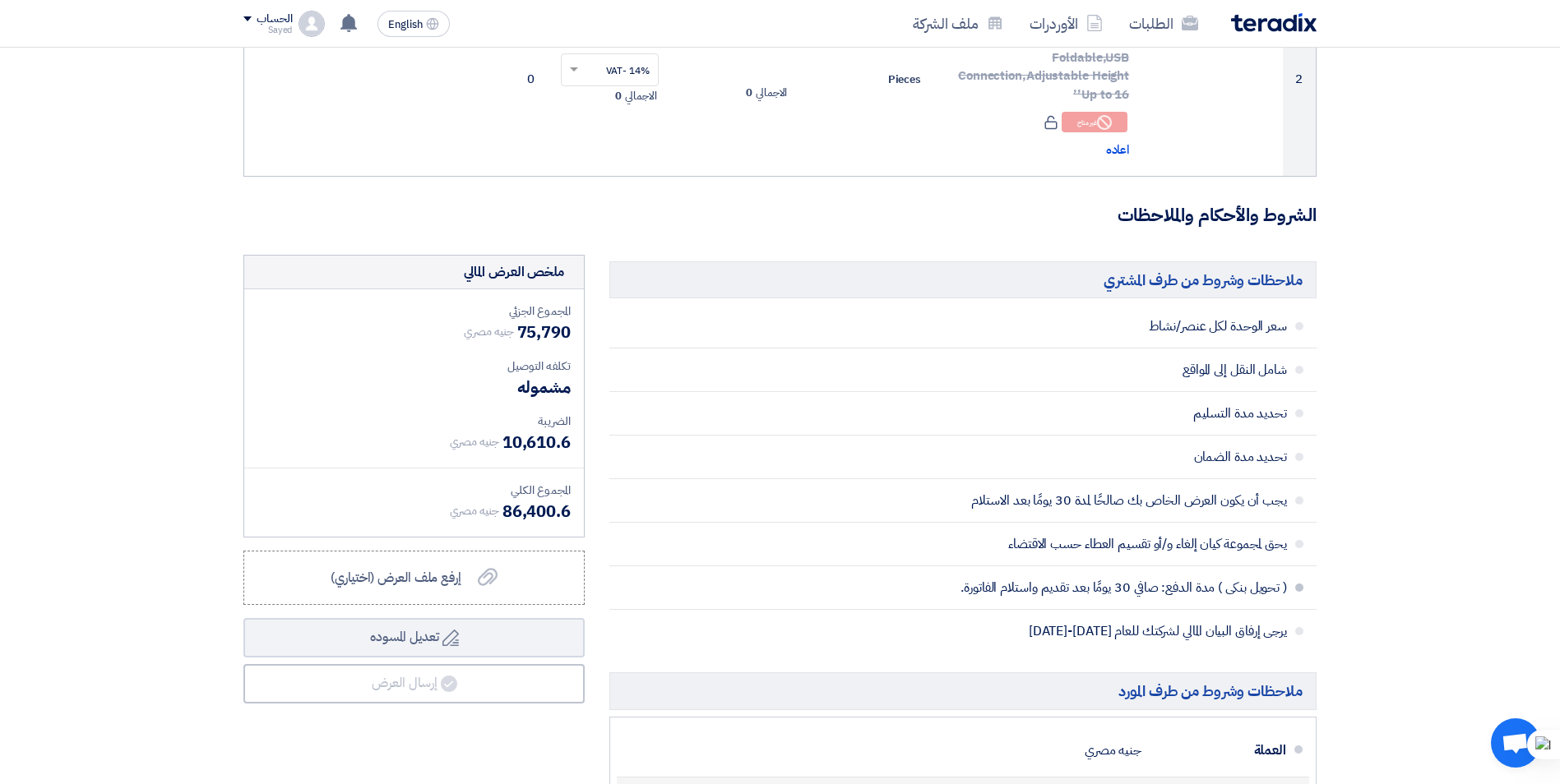
scroll to position [411, 0]
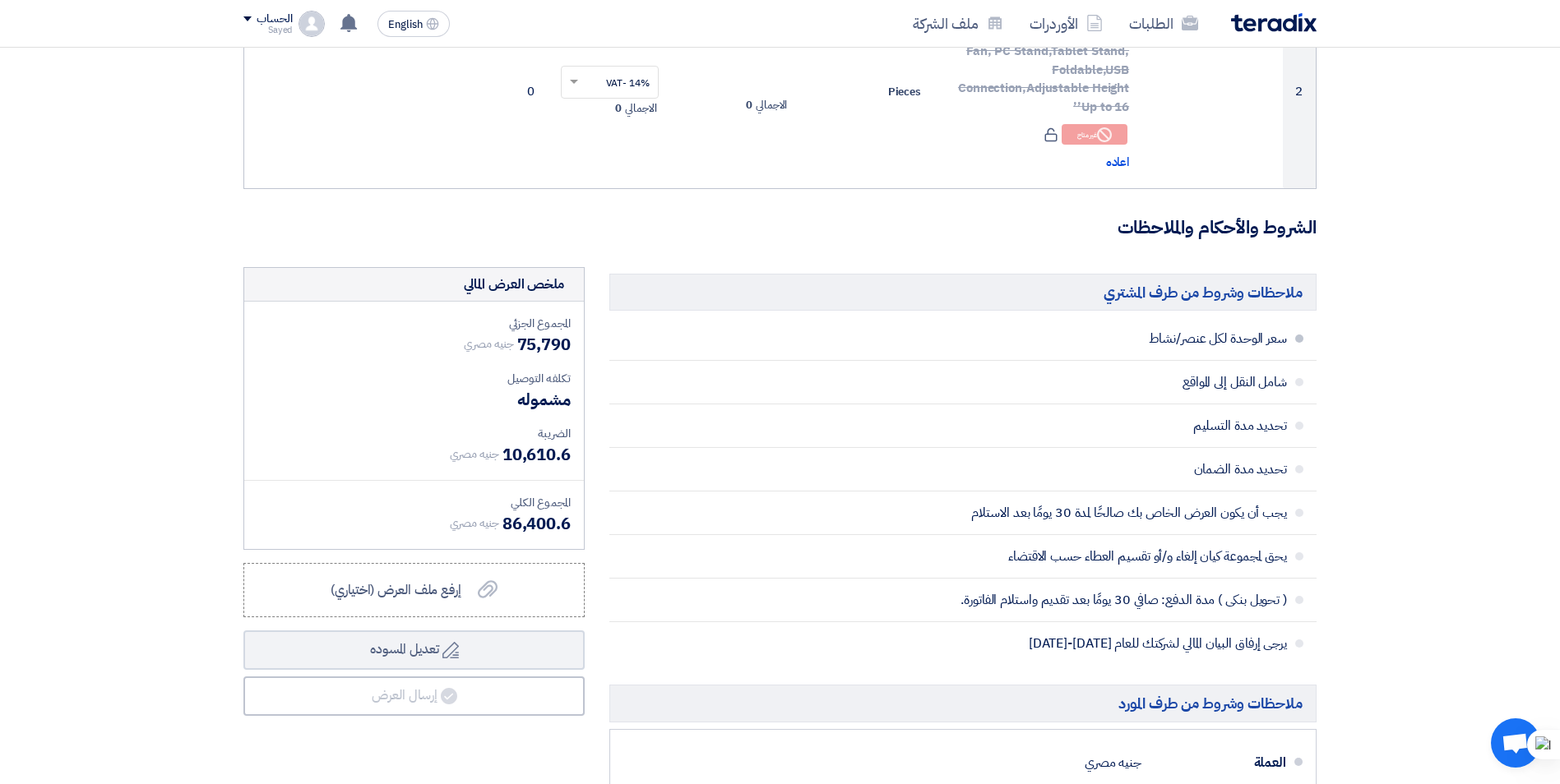
click at [757, 340] on li "سعر الوحدة لكل عنصر/نشاط" at bounding box center [963, 339] width 707 height 44
click at [757, 338] on span at bounding box center [1299, 338] width 9 height 9
click at [757, 381] on li "شامل النقل إلى المواقع" at bounding box center [963, 383] width 707 height 44
click at [757, 429] on span at bounding box center [1299, 426] width 9 height 9
click at [757, 489] on li "تحديد مدة الضمان" at bounding box center [963, 470] width 707 height 44
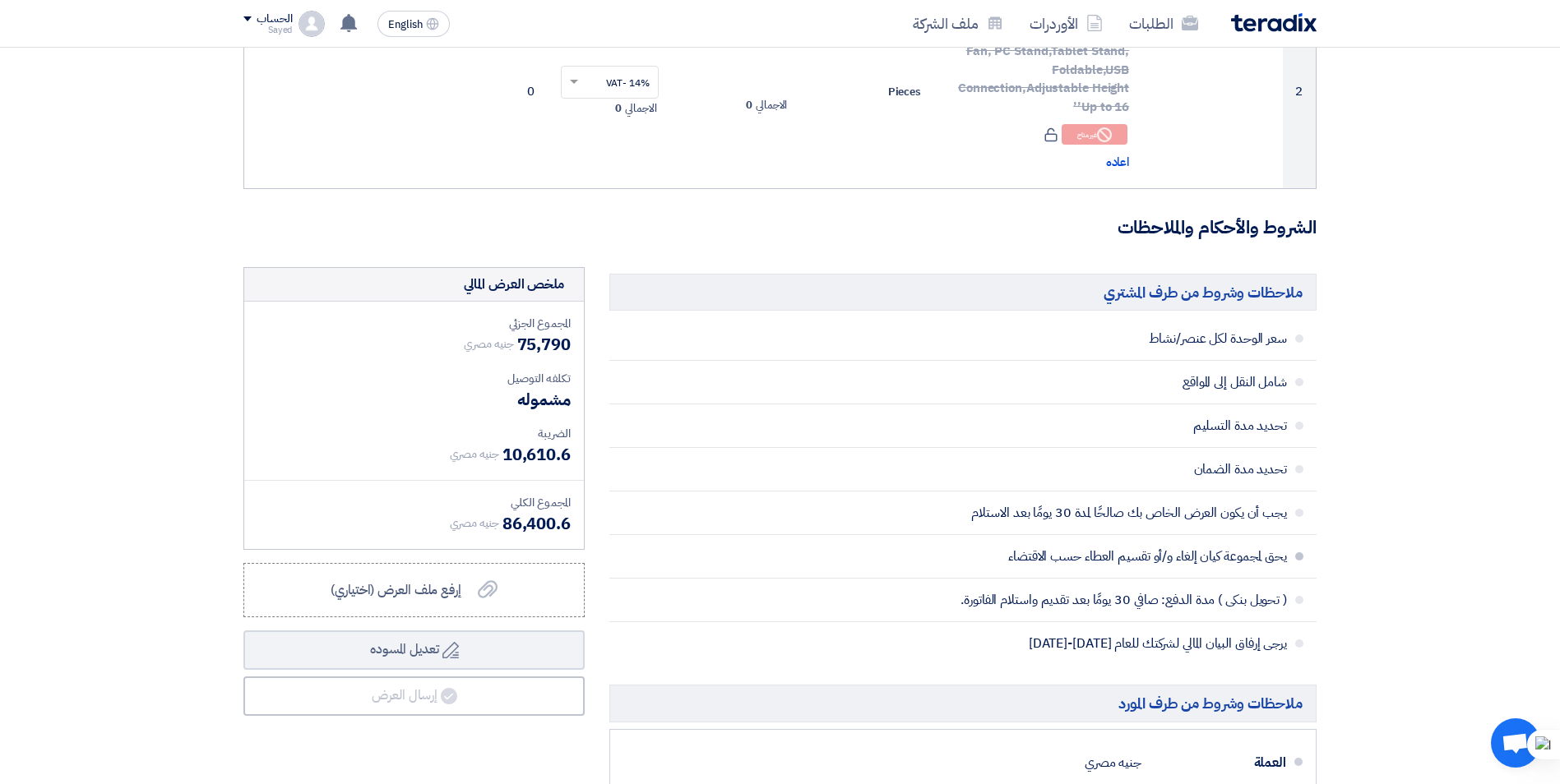
click at [757, 542] on li "يحق لمجموعة كيان إلغاء و/أو تقسيم العطاء حسب الاقتضاء" at bounding box center [963, 557] width 707 height 44
click at [757, 571] on li "يحق لمجموعة كيان إلغاء و/أو تقسيم العطاء حسب الاقتضاء" at bounding box center [963, 557] width 707 height 44
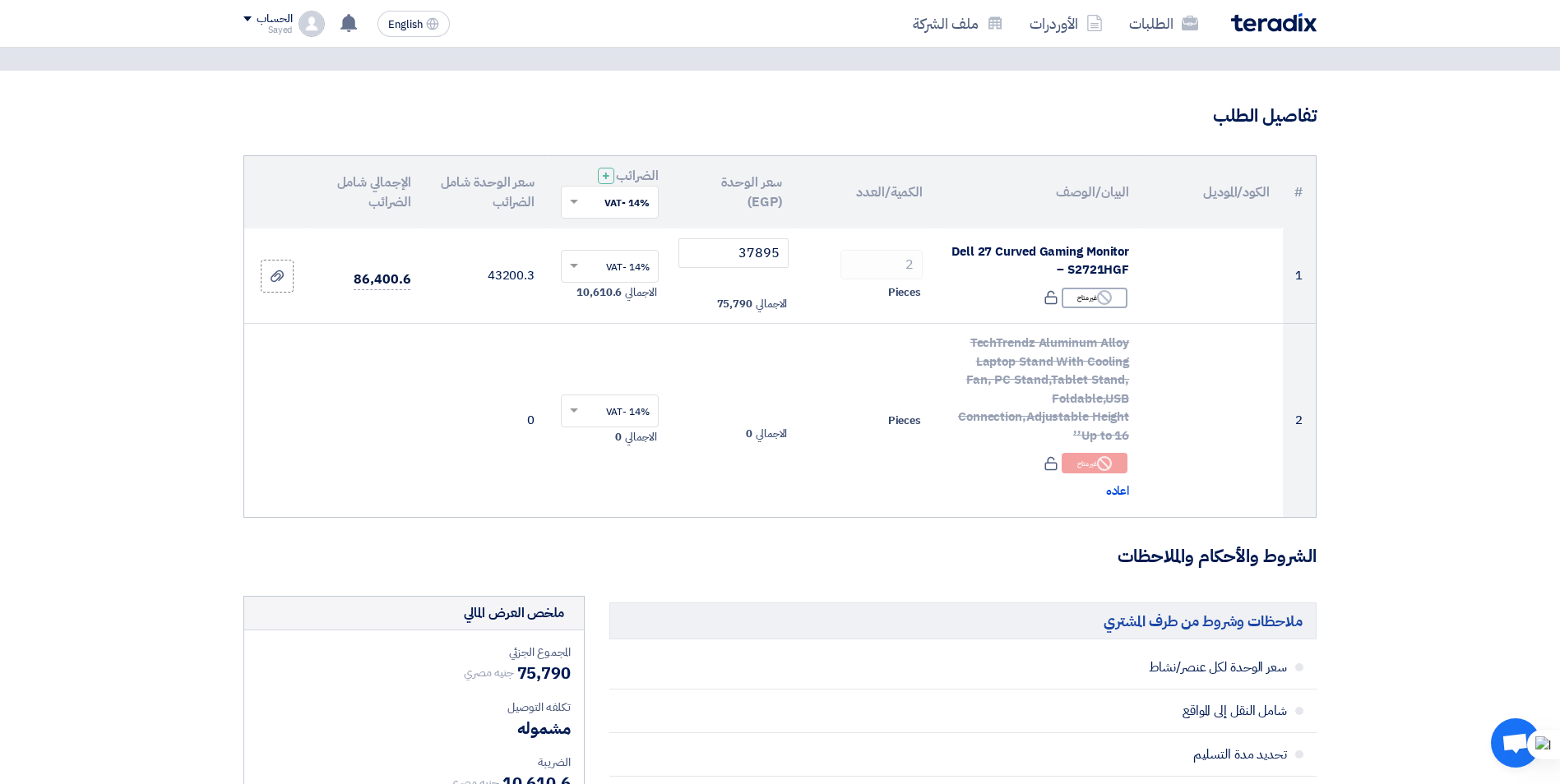
scroll to position [0, 0]
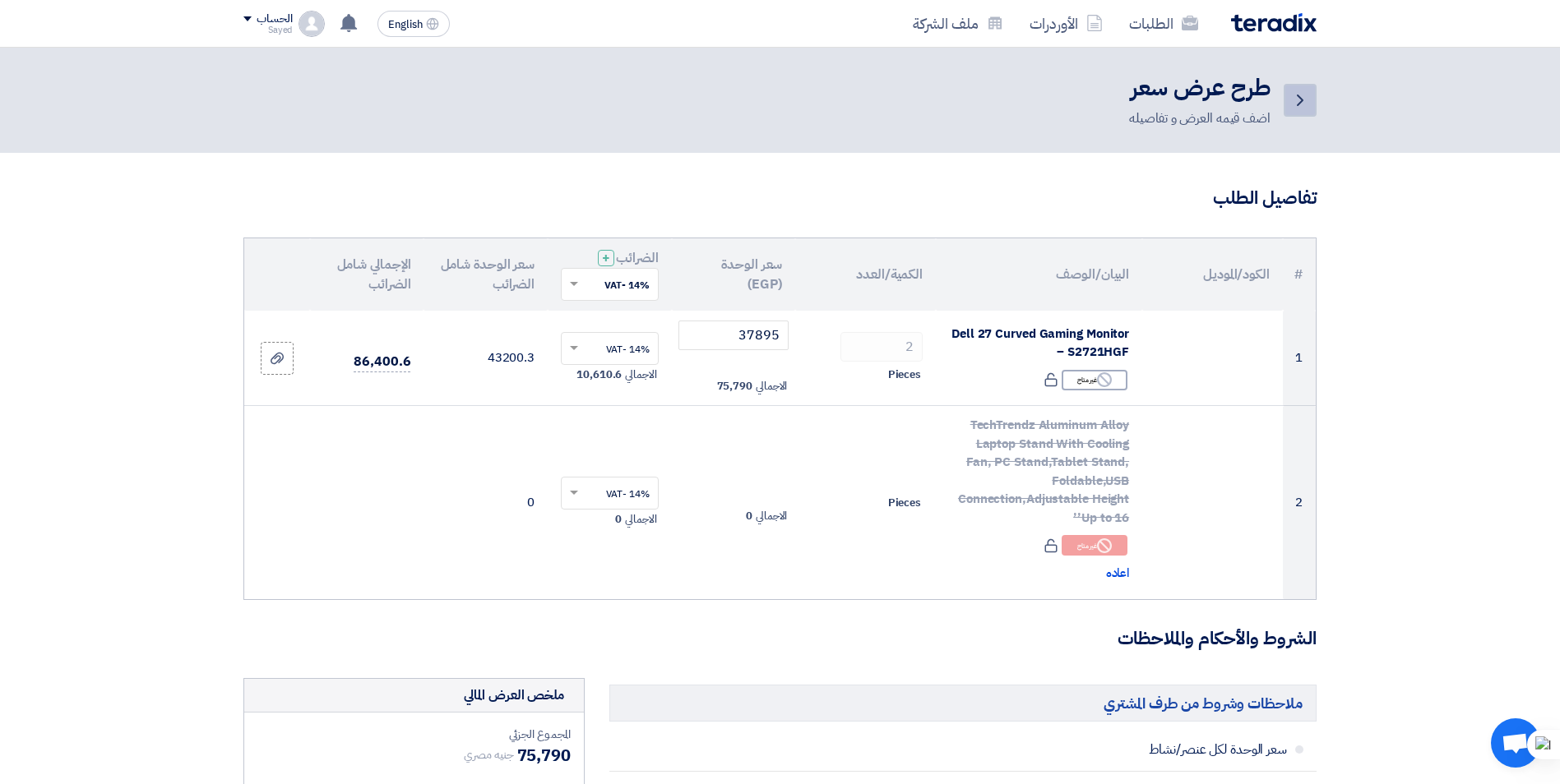
click at [757, 101] on icon "Back" at bounding box center [1300, 100] width 20 height 20
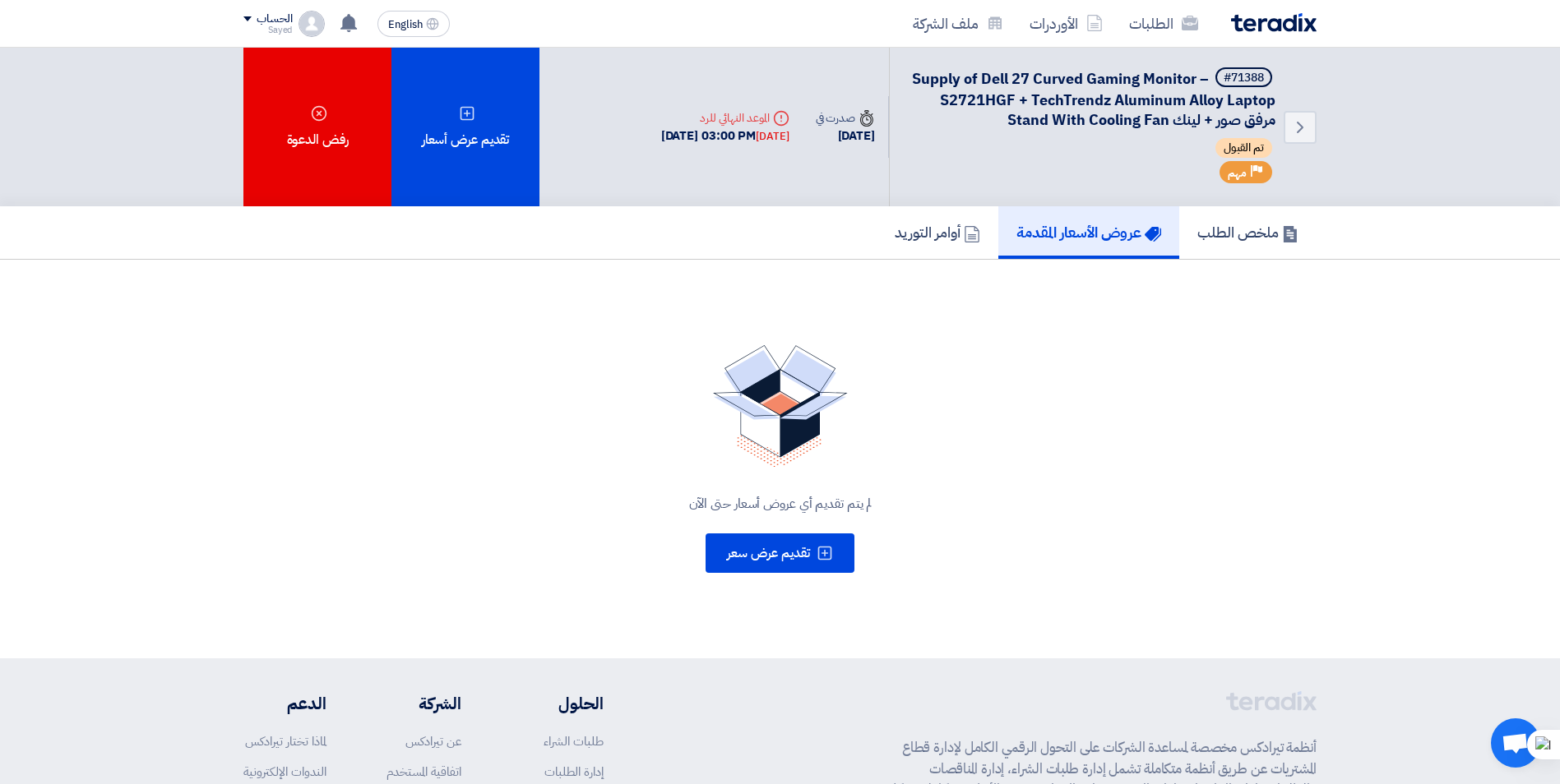
click at [757, 73] on span "Supply of Dell 27 Curved Gaming Monitor – S2721HGF + TechTrendz Aluminum Alloy …" at bounding box center [1094, 99] width 363 height 63
click at [757, 117] on icon "Back" at bounding box center [1300, 127] width 20 height 20
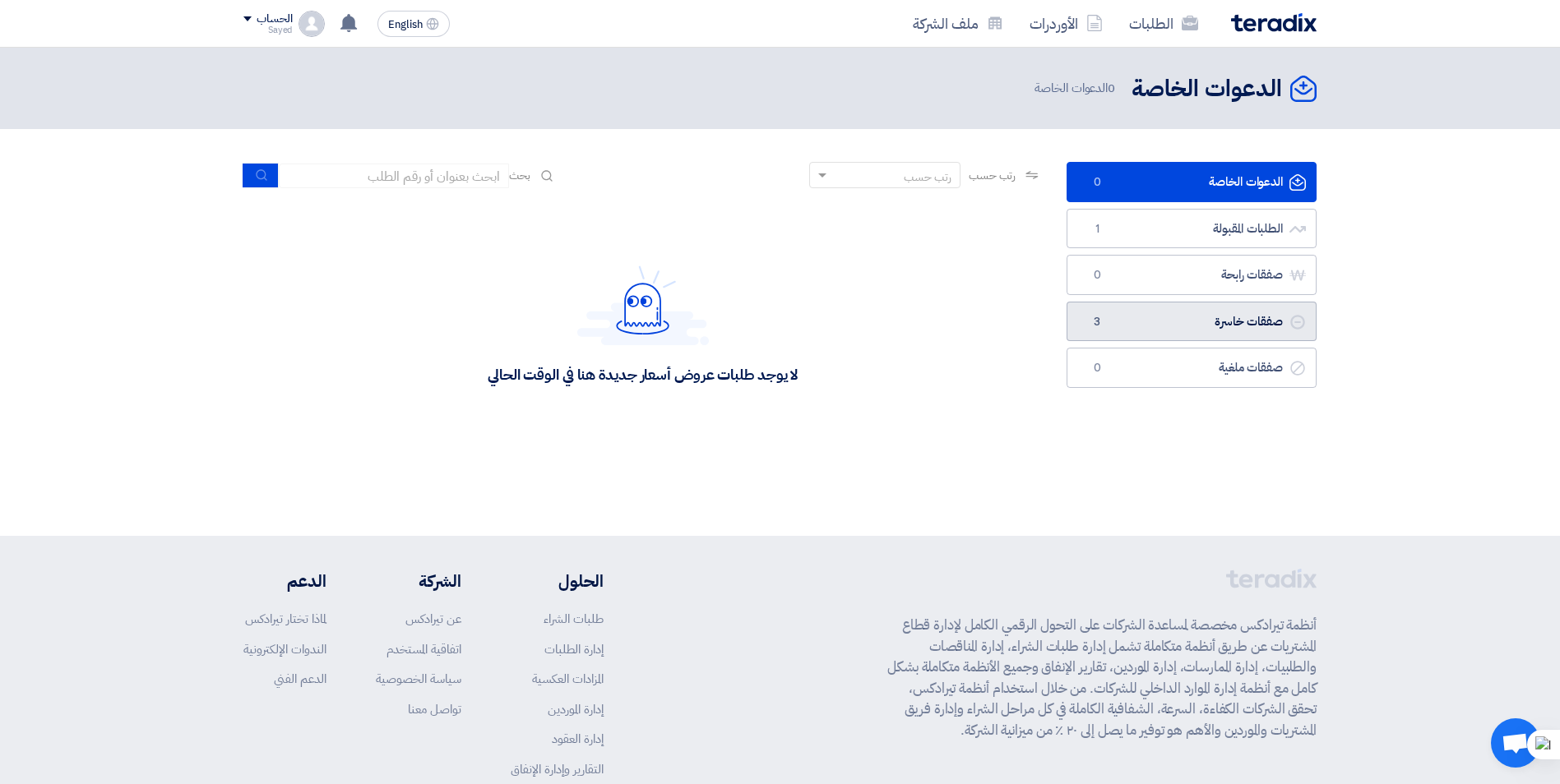
click at [757, 331] on link "صفقات خاسرة صفقات خاسرة 3" at bounding box center [1192, 322] width 250 height 40
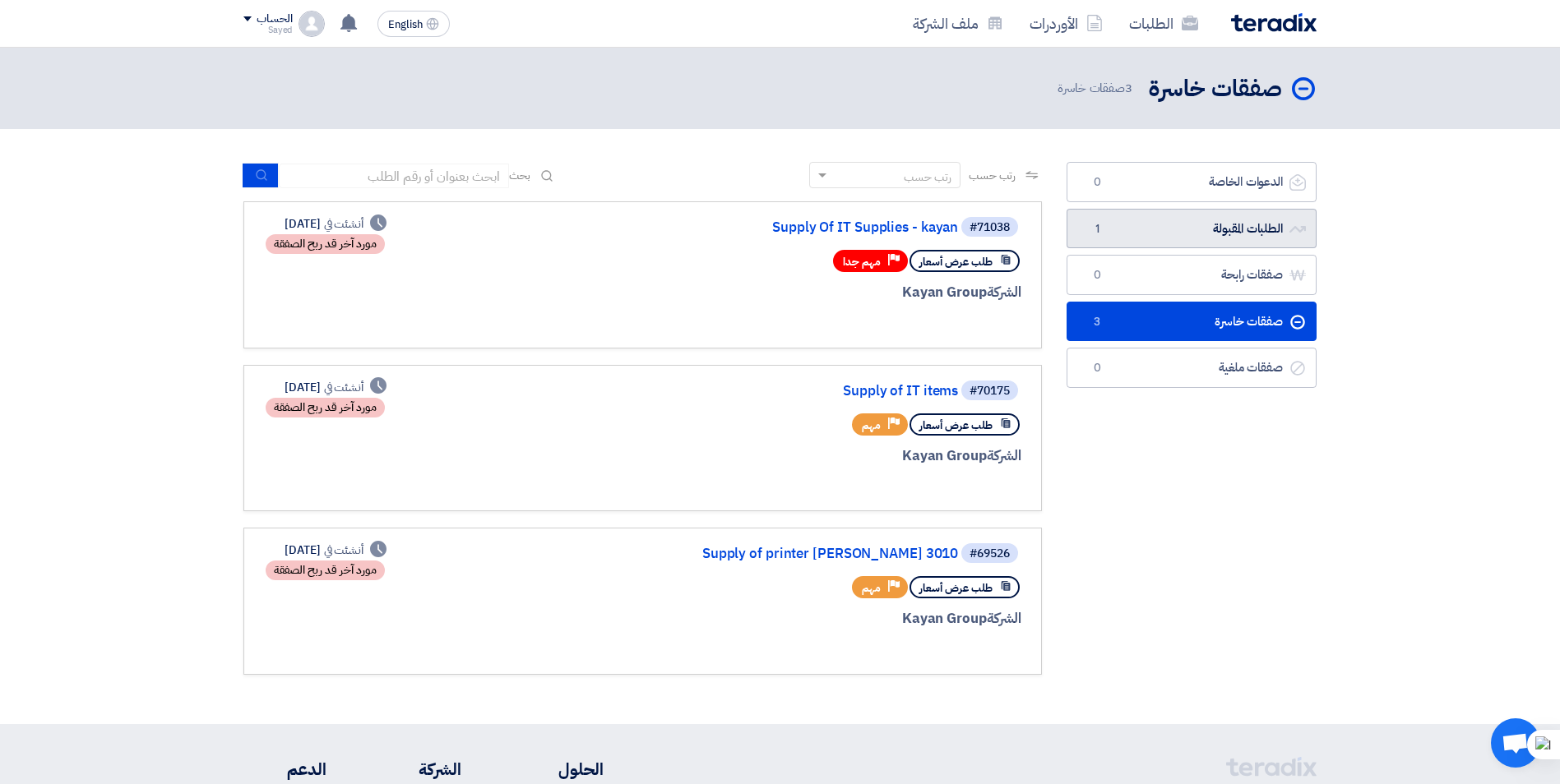
click at [757, 228] on link "الطلبات المقبولة الطلبات المقبولة 1" at bounding box center [1192, 229] width 250 height 40
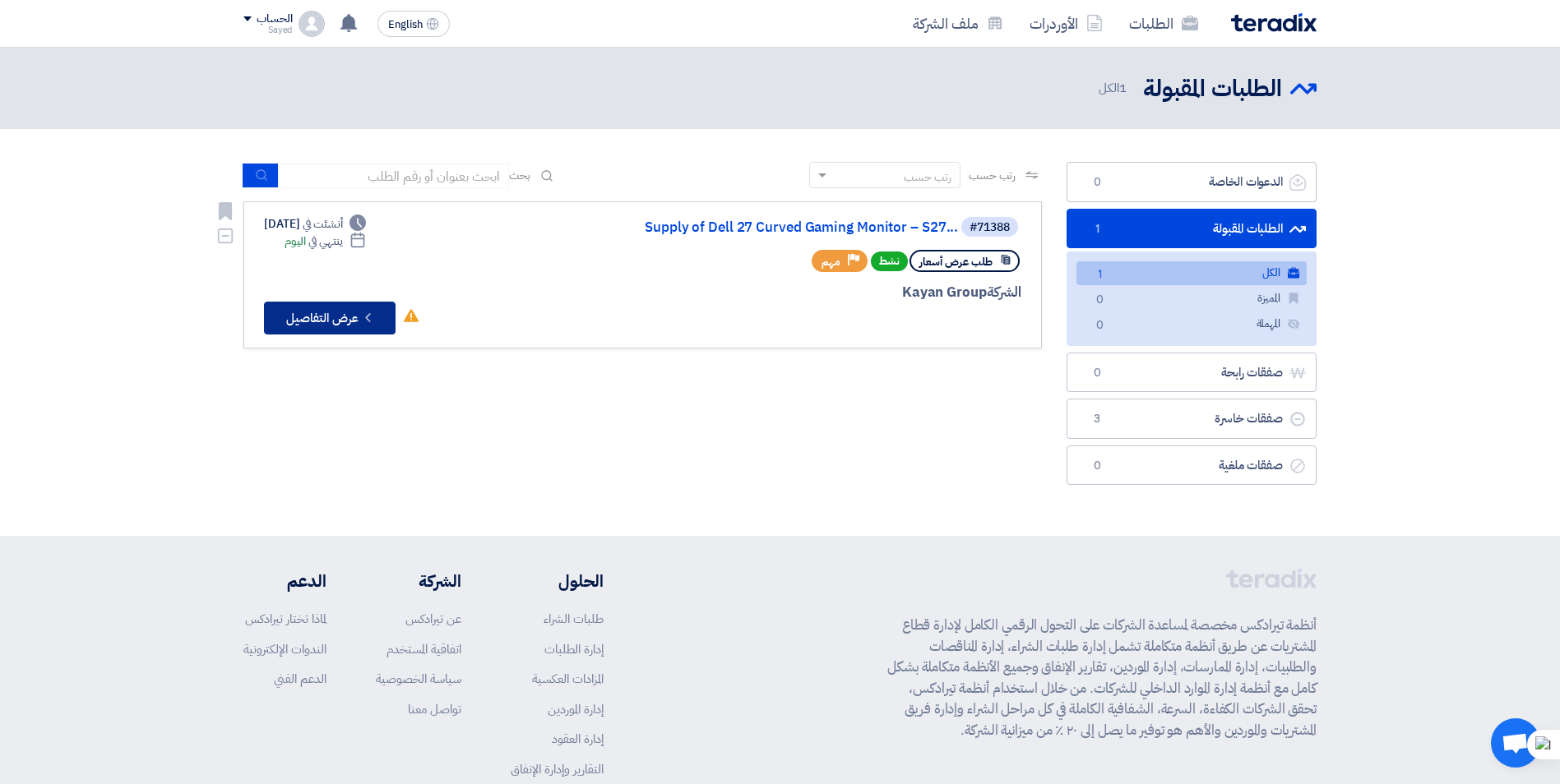
click at [328, 324] on button "Check details عرض التفاصيل" at bounding box center [330, 318] width 132 height 32
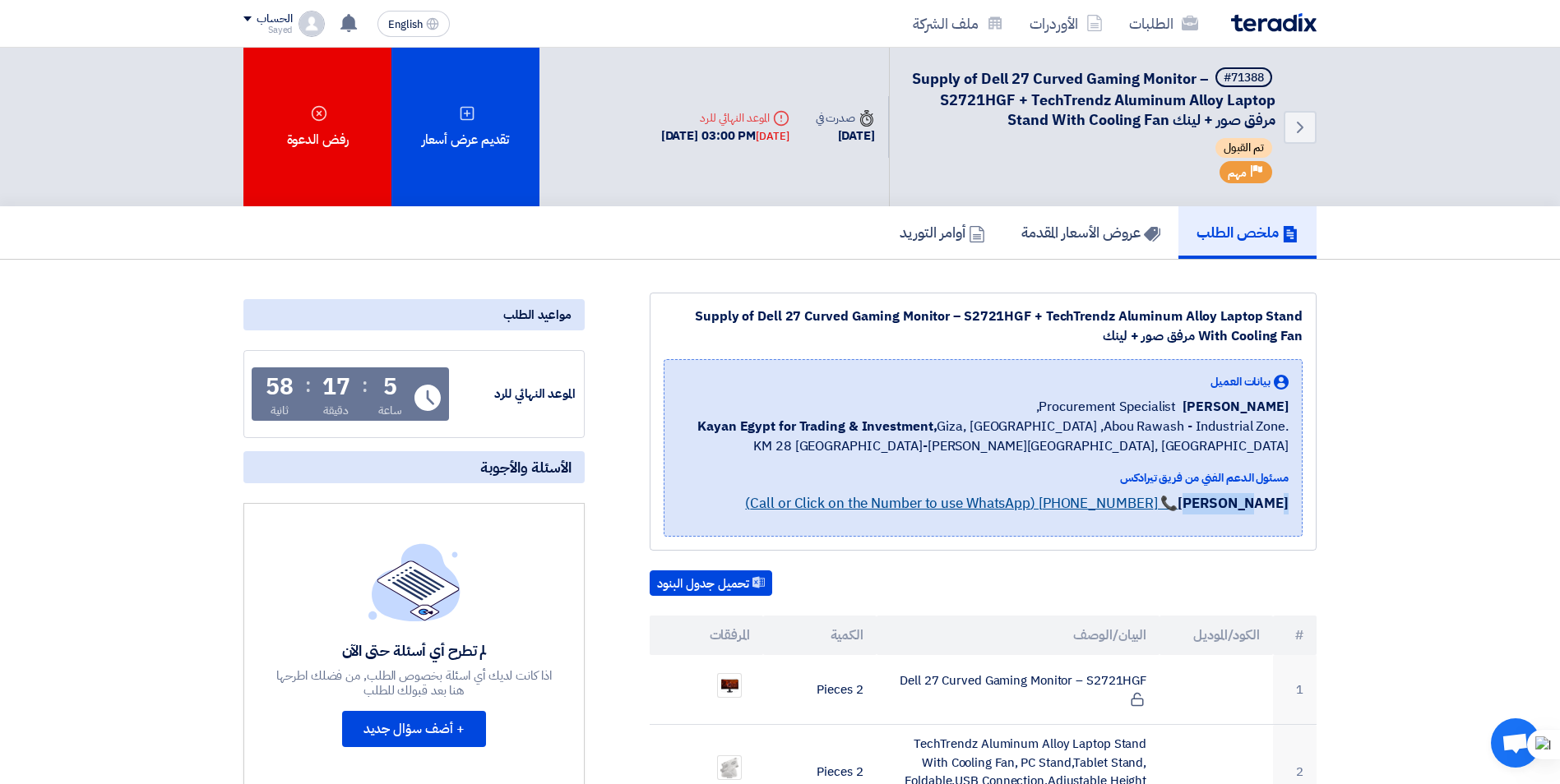
drag, startPoint x: 790, startPoint y: 503, endPoint x: 870, endPoint y: 508, distance: 80.2
click at [757, 508] on div "[PERSON_NAME] 📞 [PHONE_NUMBER] (Call or Click on the Number to use WhatsApp)" at bounding box center [983, 508] width 611 height 30
copy strong "[PERSON_NAME]"
